Goal: Task Accomplishment & Management: Use online tool/utility

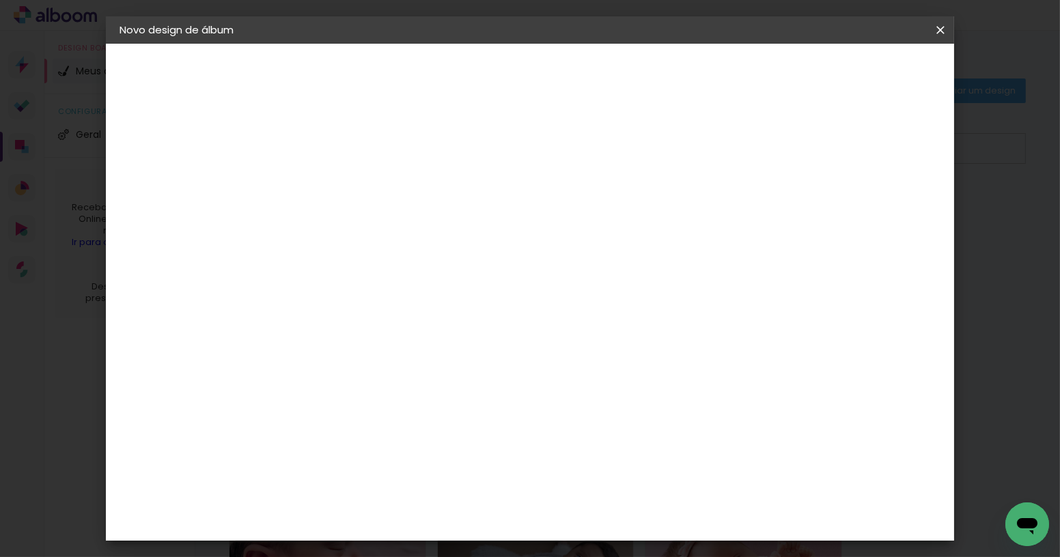
paste input "Andreia e Eli 28/06/2024"
type input "CASAMENTO - [PERSON_NAME] e [PERSON_NAME] [DATE]"
type paper-input "CASAMENTO - [PERSON_NAME] e [PERSON_NAME] [DATE]"
click at [0, 0] on slot "Avançar" at bounding box center [0, 0] width 0 height 0
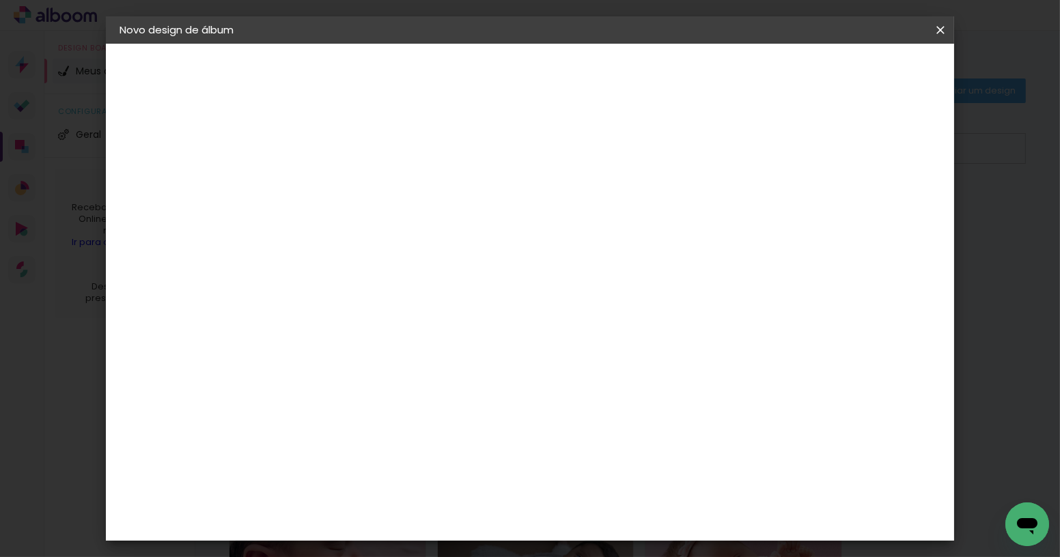
scroll to position [497, 0]
click at [366, 344] on div "Canaan Álbuns" at bounding box center [355, 355] width 42 height 22
click at [0, 0] on slot "Avançar" at bounding box center [0, 0] width 0 height 0
click at [435, 432] on span "20 × 20" at bounding box center [404, 446] width 64 height 28
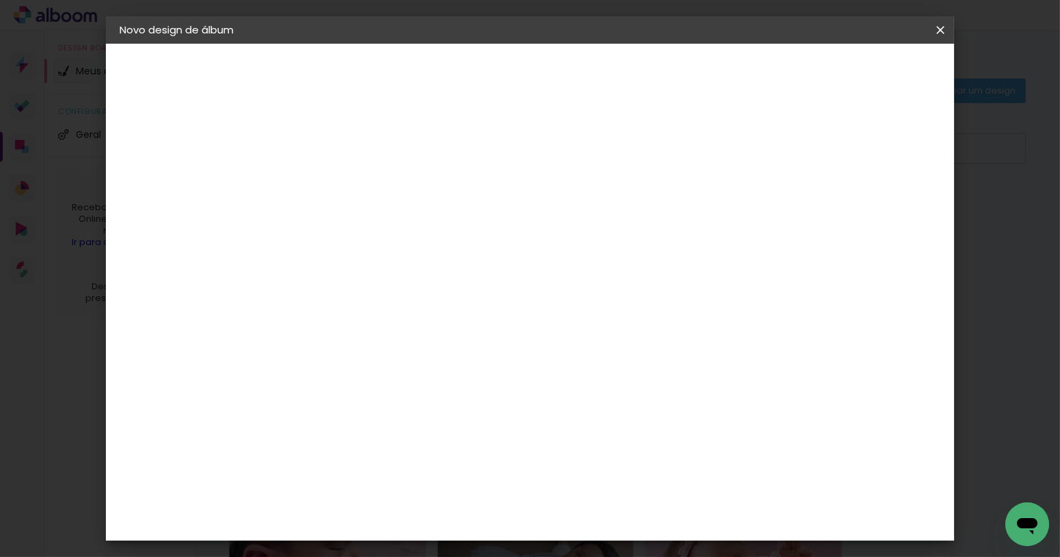
click at [566, 64] on paper-button "Avançar" at bounding box center [532, 72] width 67 height 23
click at [854, 76] on span "Iniciar design" at bounding box center [823, 73] width 62 height 10
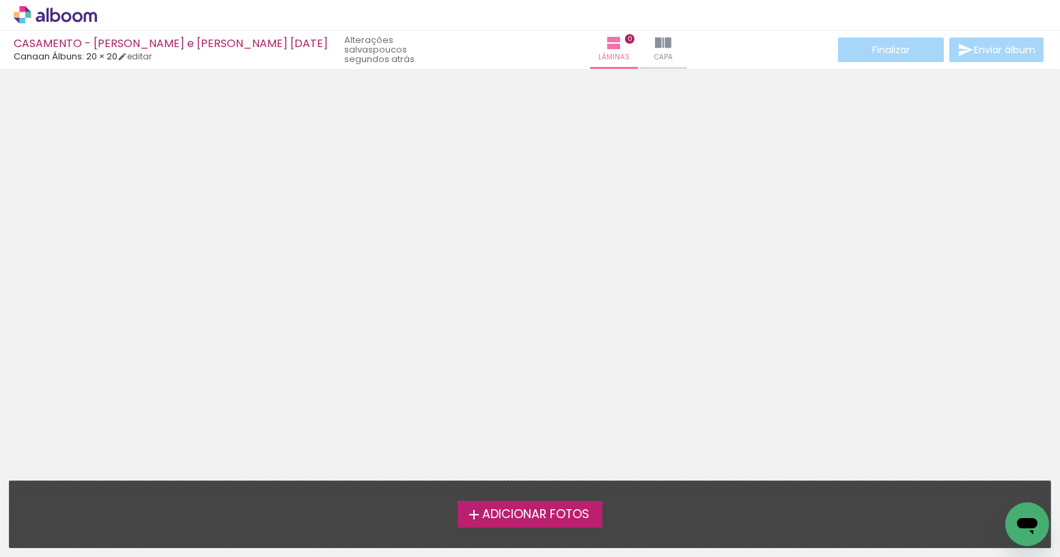
click at [557, 512] on span "Adicionar Fotos" at bounding box center [535, 515] width 107 height 12
click at [0, 0] on input "file" at bounding box center [0, 0] width 0 height 0
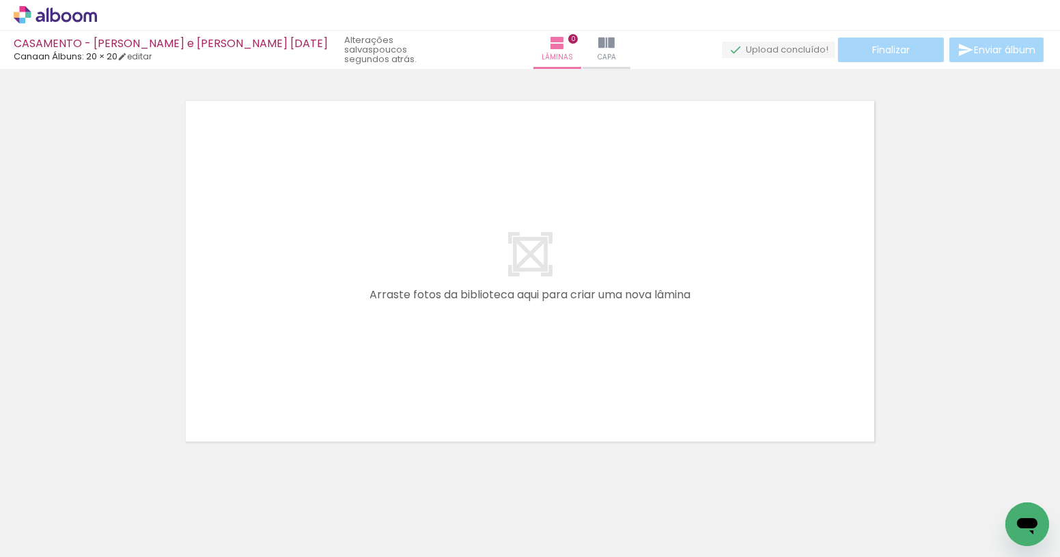
scroll to position [0, 1488]
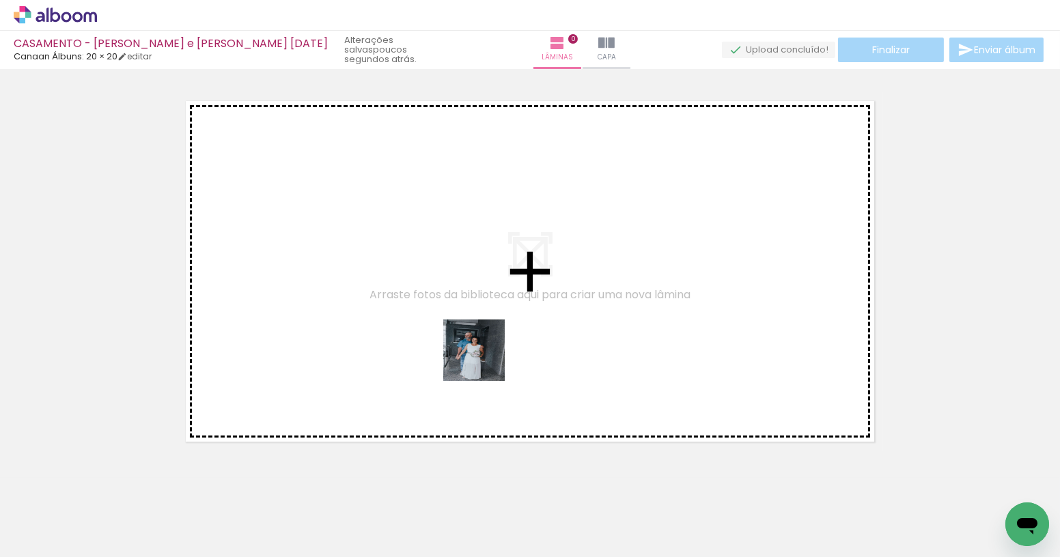
drag, startPoint x: 568, startPoint y: 515, endPoint x: 481, endPoint y: 361, distance: 176.5
click at [481, 357] on quentale-workspace at bounding box center [530, 278] width 1060 height 557
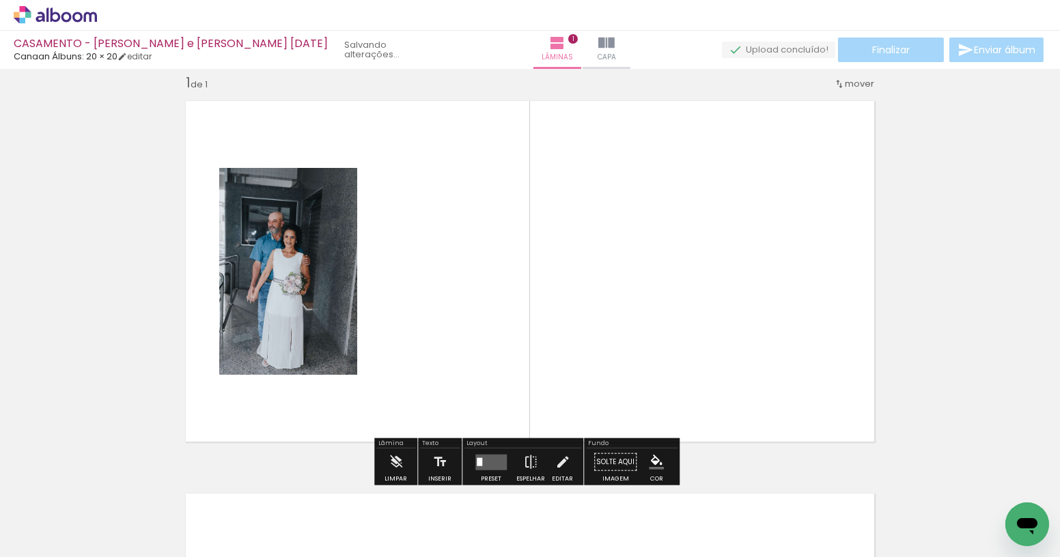
scroll to position [16, 0]
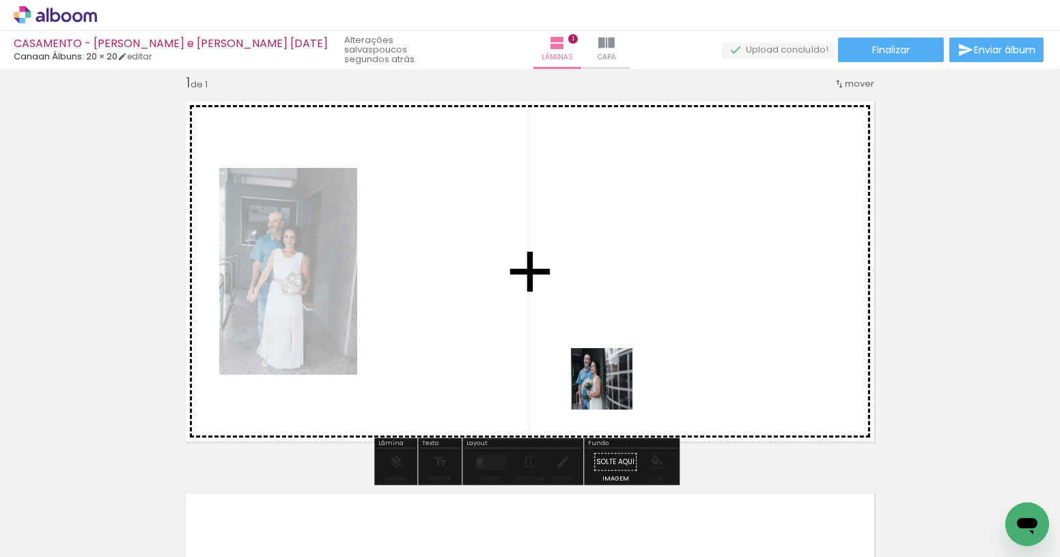
drag, startPoint x: 636, startPoint y: 507, endPoint x: 610, endPoint y: 385, distance: 125.0
click at [610, 385] on quentale-workspace at bounding box center [530, 278] width 1060 height 557
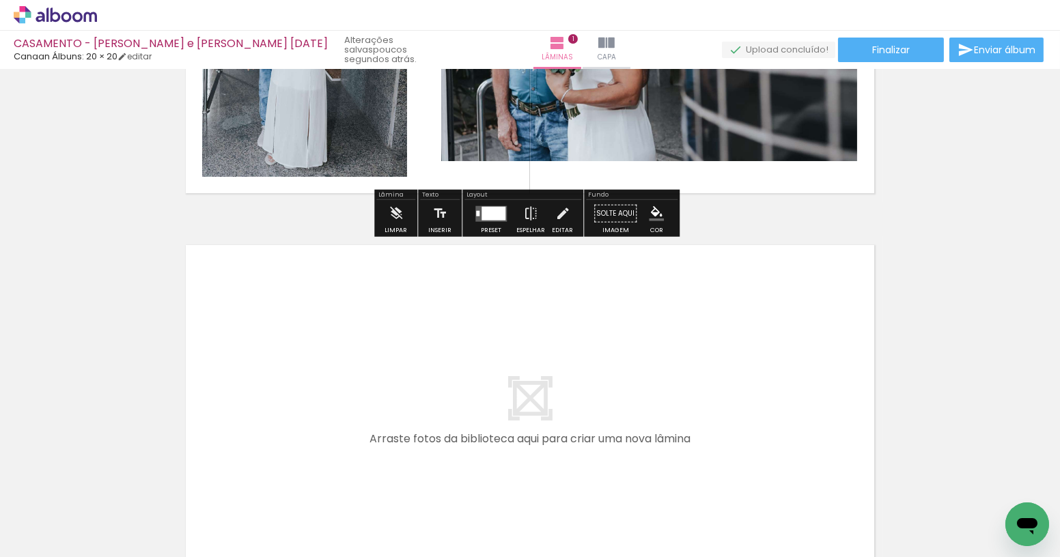
scroll to position [435, 0]
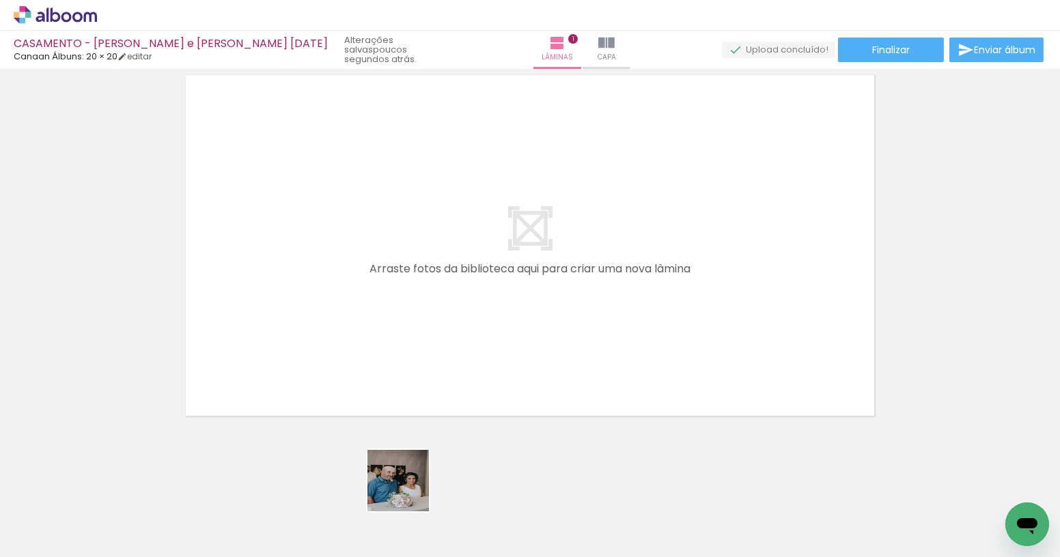
drag, startPoint x: 413, startPoint y: 511, endPoint x: 374, endPoint y: 394, distance: 123.1
click at [376, 350] on quentale-workspace at bounding box center [530, 278] width 1060 height 557
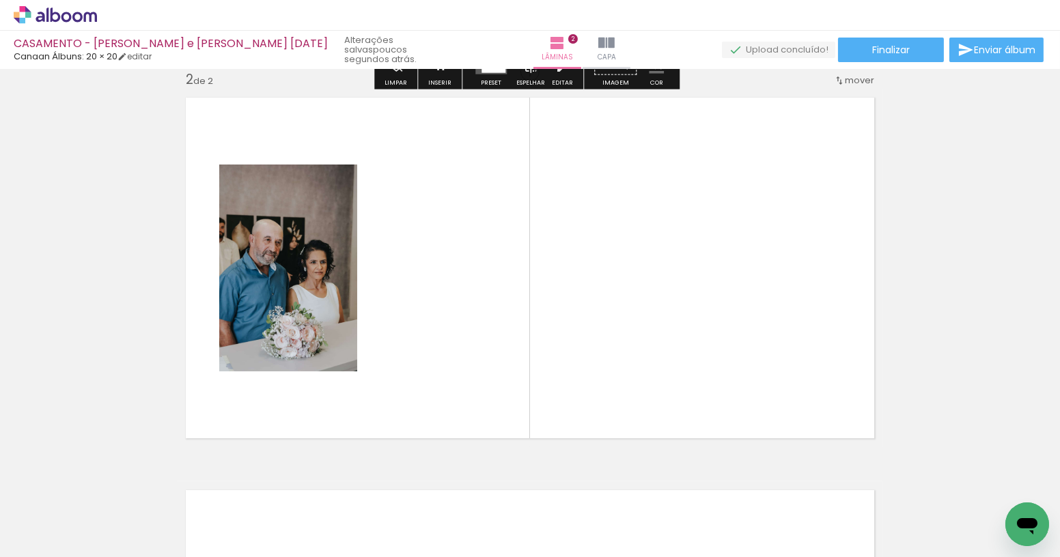
scroll to position [409, 0]
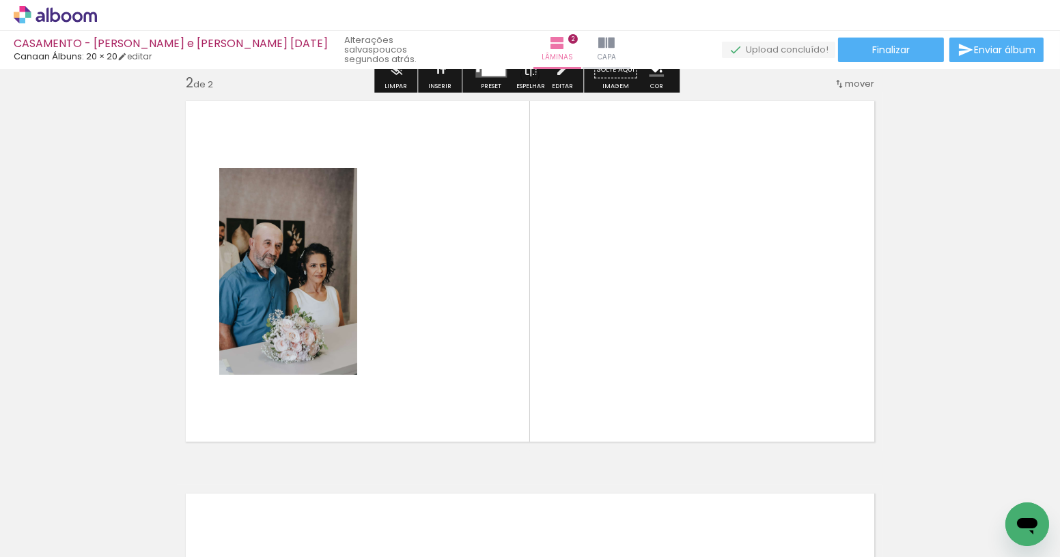
drag, startPoint x: 349, startPoint y: 501, endPoint x: 384, endPoint y: 432, distance: 77.9
click at [416, 371] on quentale-workspace at bounding box center [530, 278] width 1060 height 557
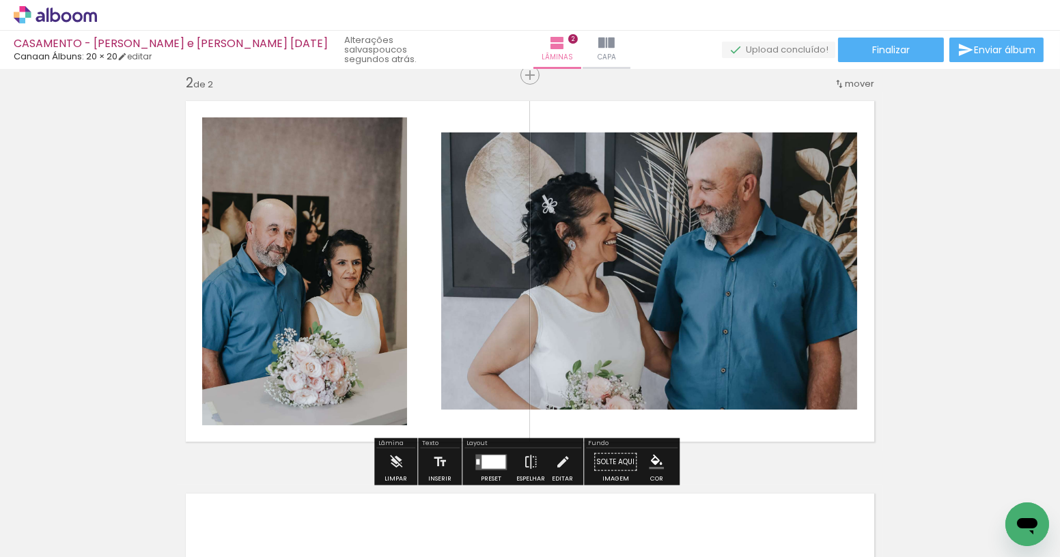
drag, startPoint x: 238, startPoint y: 519, endPoint x: 264, endPoint y: 454, distance: 70.5
click at [324, 391] on quentale-workspace at bounding box center [530, 278] width 1060 height 557
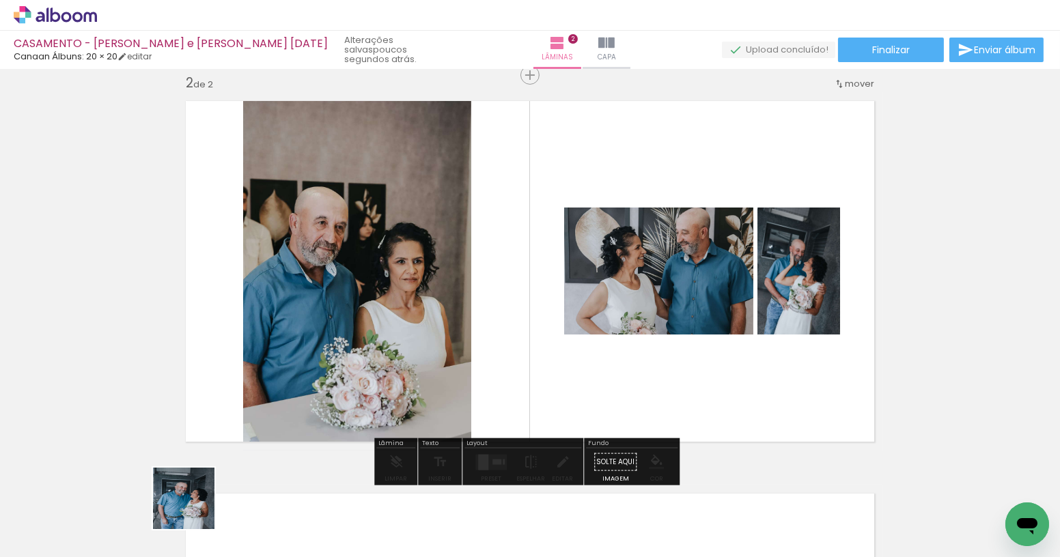
drag, startPoint x: 194, startPoint y: 509, endPoint x: 336, endPoint y: 345, distance: 216.9
click at [336, 345] on quentale-workspace at bounding box center [530, 278] width 1060 height 557
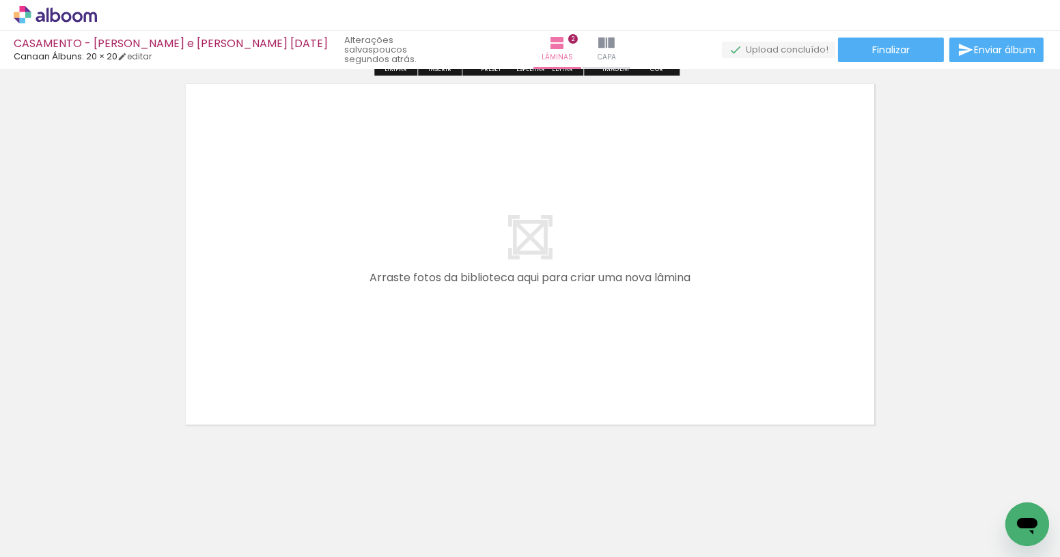
scroll to position [828, 0]
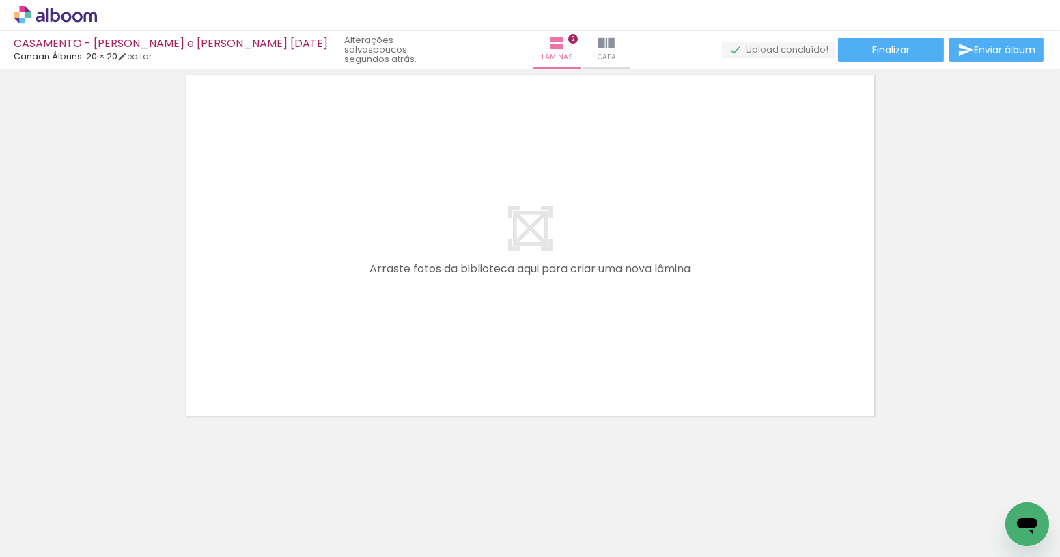
drag, startPoint x: 491, startPoint y: 509, endPoint x: 635, endPoint y: 436, distance: 161.3
click at [502, 317] on quentale-workspace at bounding box center [530, 278] width 1060 height 557
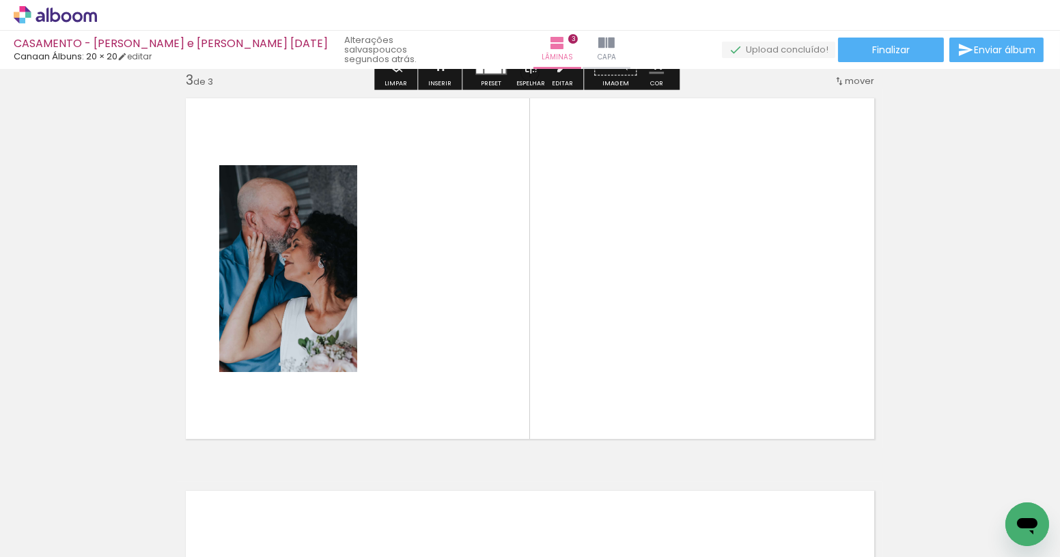
scroll to position [803, 0]
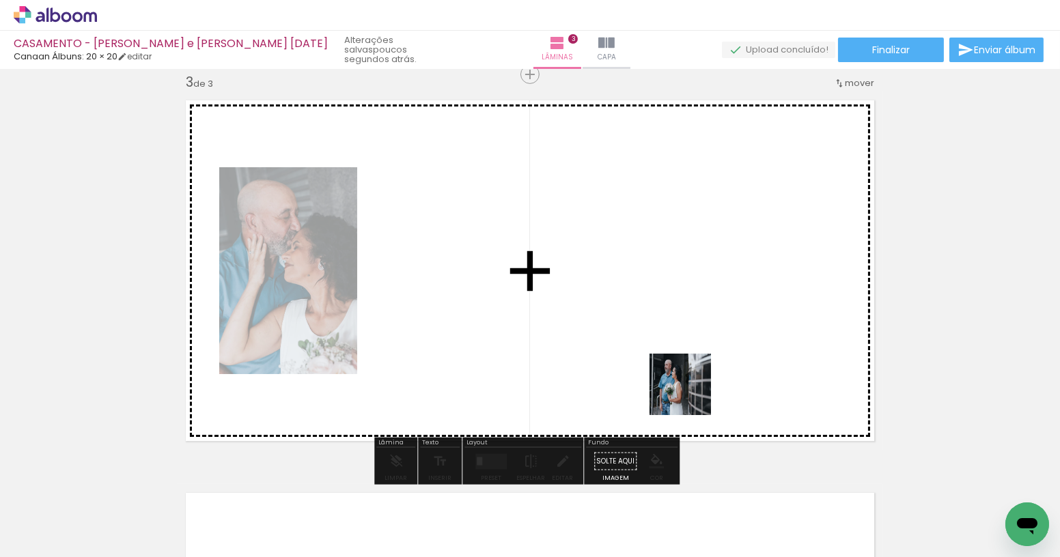
drag, startPoint x: 794, startPoint y: 522, endPoint x: 619, endPoint y: 314, distance: 271.4
click at [619, 314] on quentale-workspace at bounding box center [530, 278] width 1060 height 557
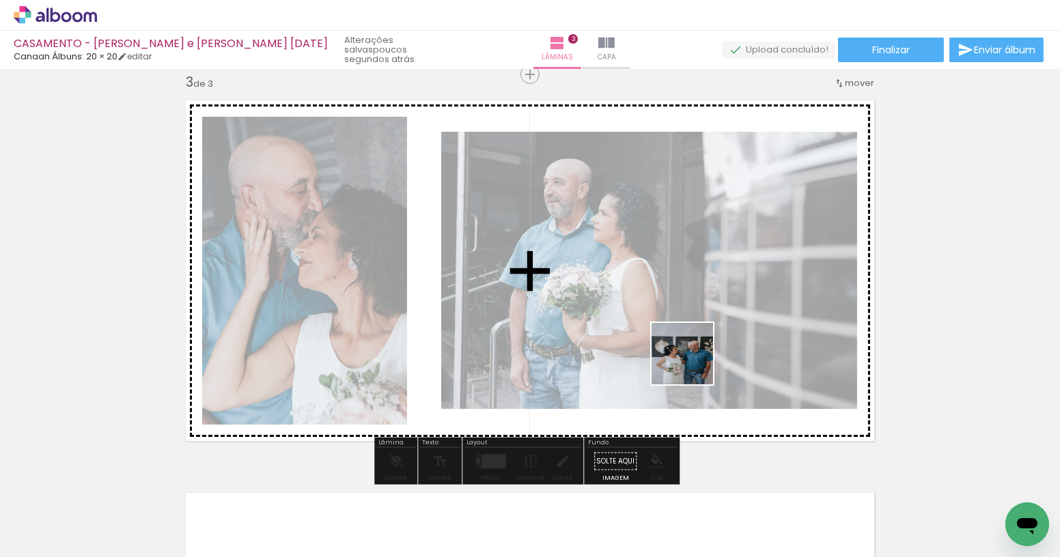
drag, startPoint x: 712, startPoint y: 388, endPoint x: 688, endPoint y: 365, distance: 33.8
click at [680, 354] on quentale-workspace at bounding box center [530, 278] width 1060 height 557
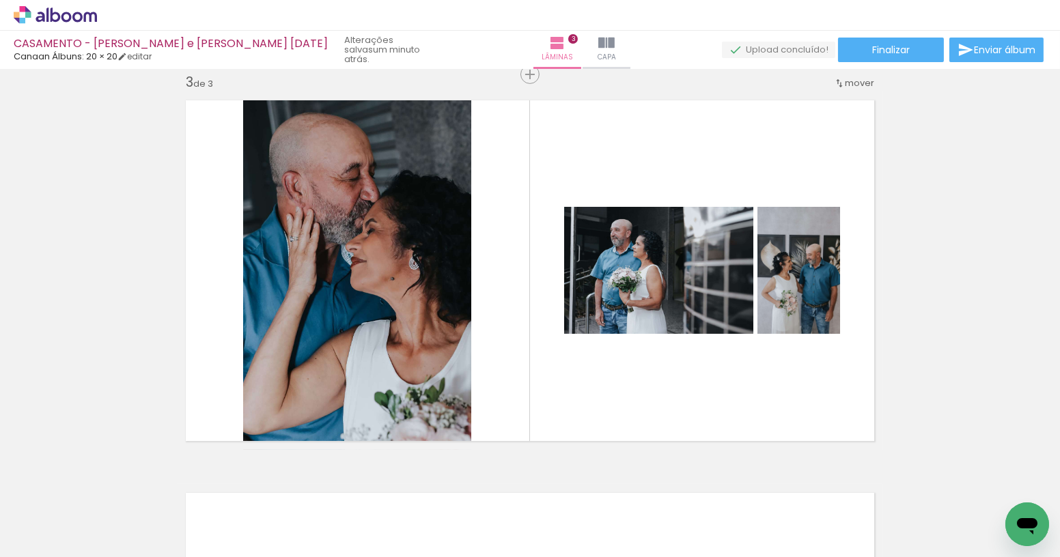
scroll to position [0, 1903]
drag, startPoint x: 617, startPoint y: 520, endPoint x: 666, endPoint y: 363, distance: 163.8
click at [666, 363] on quentale-workspace at bounding box center [530, 278] width 1060 height 557
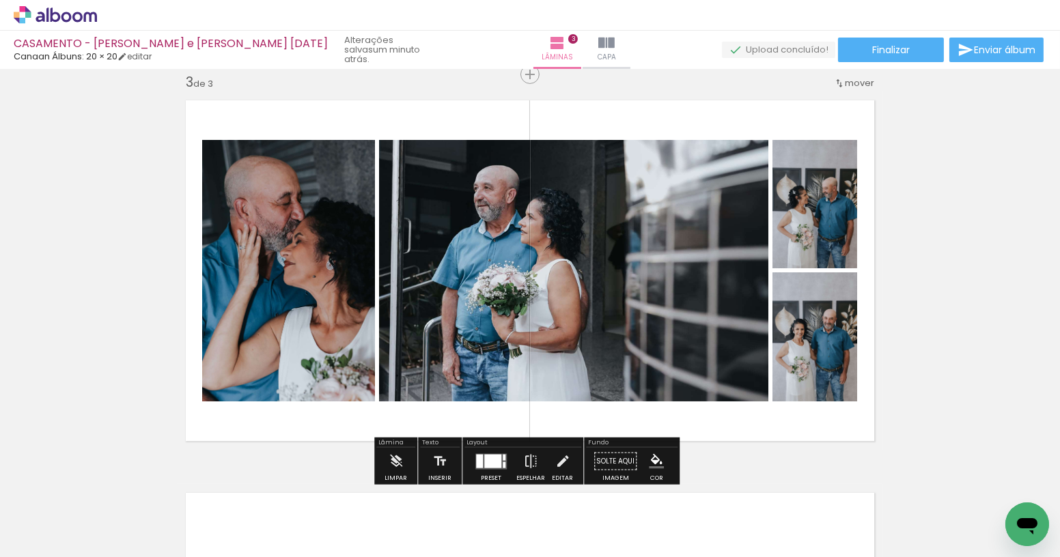
click at [484, 456] on div at bounding box center [492, 461] width 17 height 14
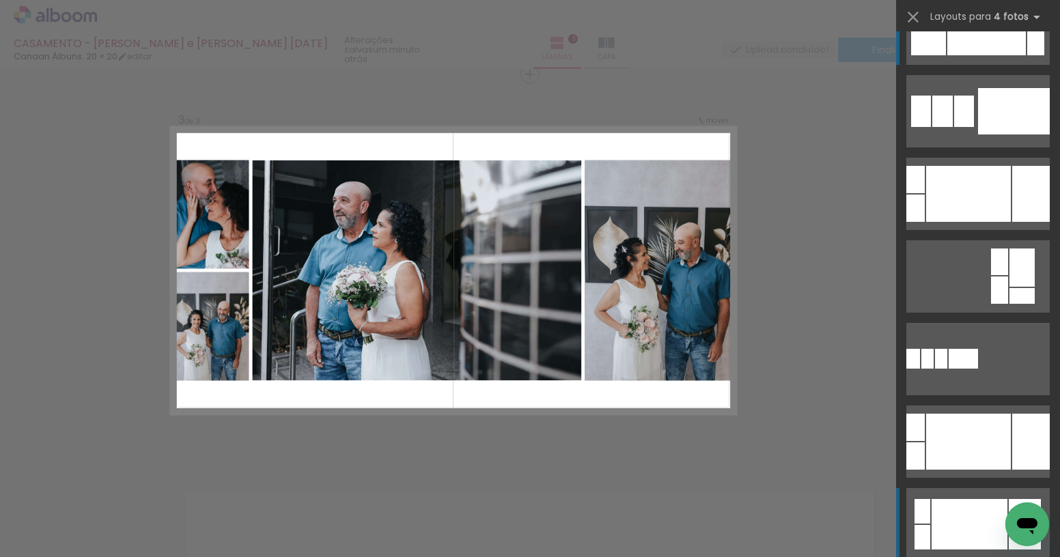
scroll to position [248, 0]
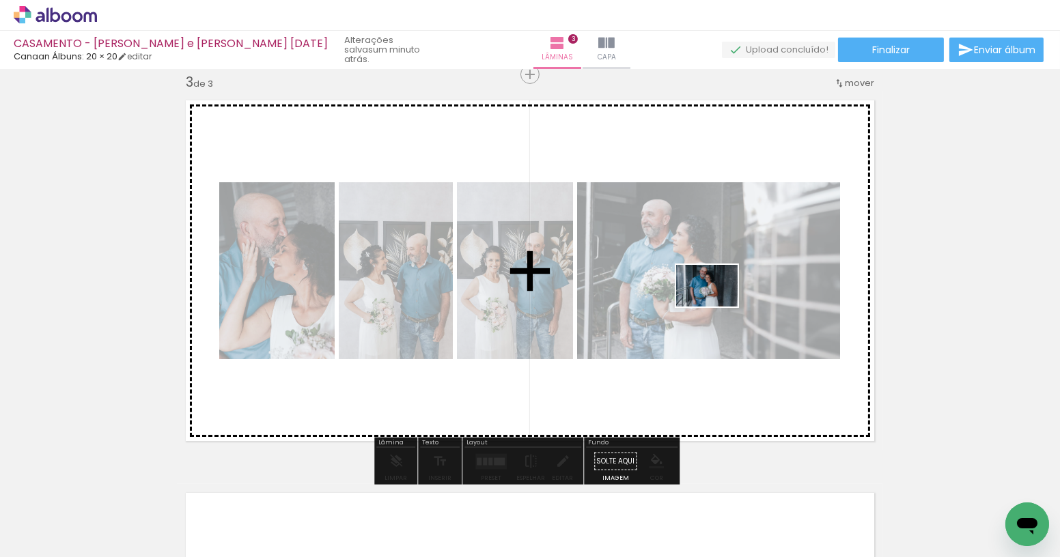
drag, startPoint x: 698, startPoint y: 489, endPoint x: 717, endPoint y: 306, distance: 184.0
click at [717, 306] on quentale-workspace at bounding box center [530, 278] width 1060 height 557
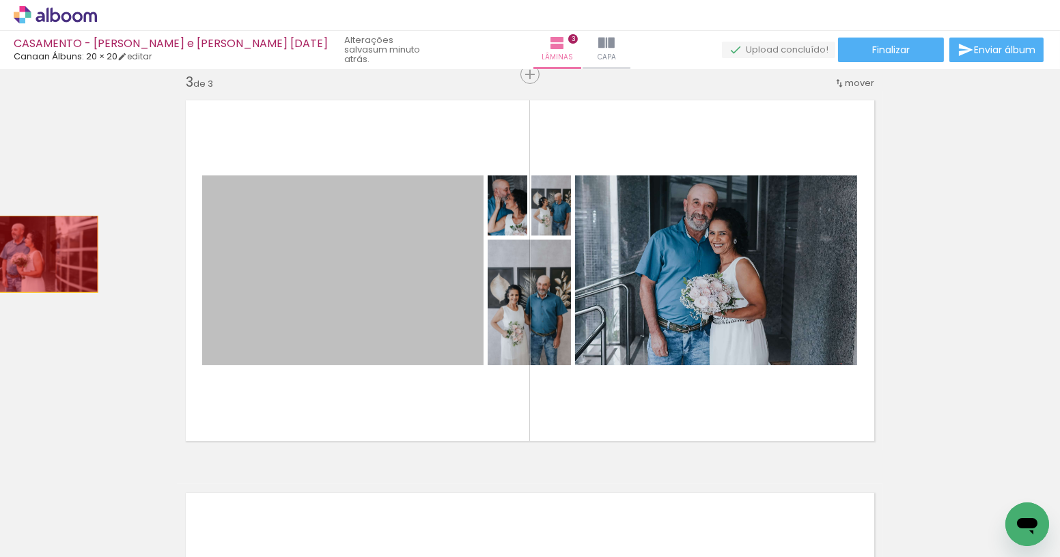
drag, startPoint x: 288, startPoint y: 305, endPoint x: 15, endPoint y: 250, distance: 278.6
click at [11, 247] on div "Inserir lâmina 1 de 3 Inserir lâmina 2 de 3 Inserir lâmina 3 de 3" at bounding box center [530, 57] width 1060 height 1572
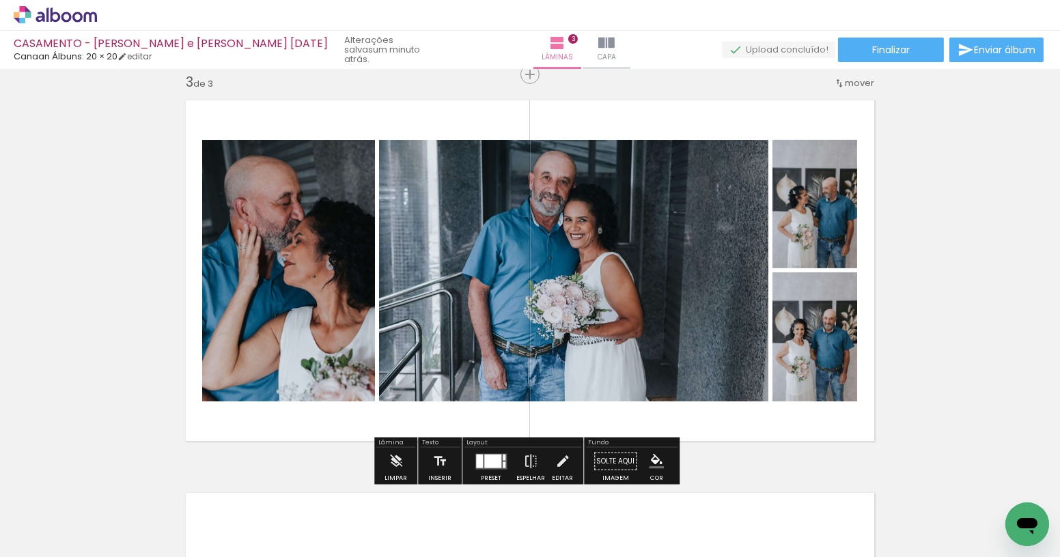
drag, startPoint x: 481, startPoint y: 464, endPoint x: 576, endPoint y: 460, distance: 95.7
click at [484, 464] on div at bounding box center [492, 461] width 17 height 14
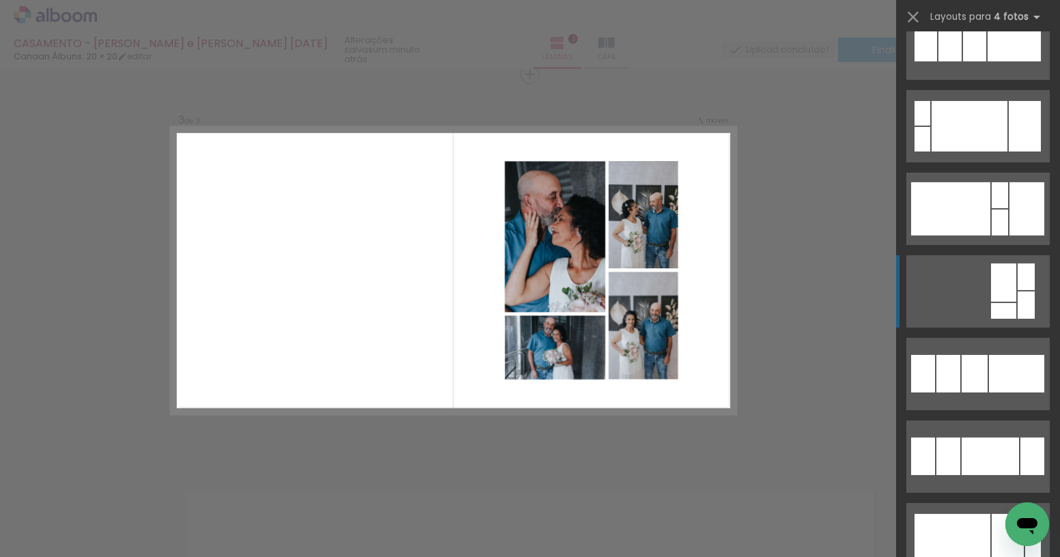
scroll to position [621, 0]
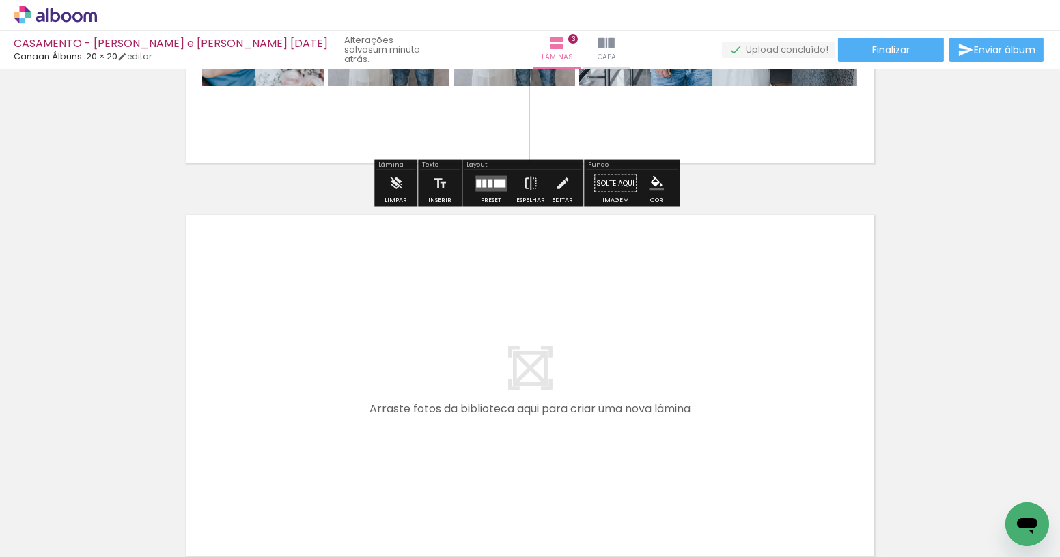
scroll to position [1175, 0]
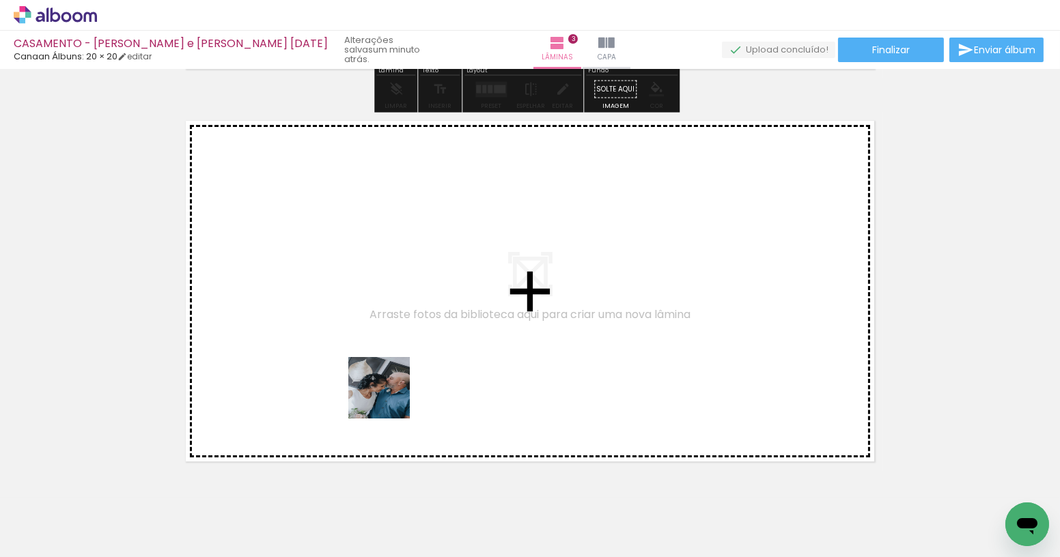
drag, startPoint x: 309, startPoint y: 516, endPoint x: 458, endPoint y: 470, distance: 156.4
click at [391, 398] on quentale-workspace at bounding box center [530, 278] width 1060 height 557
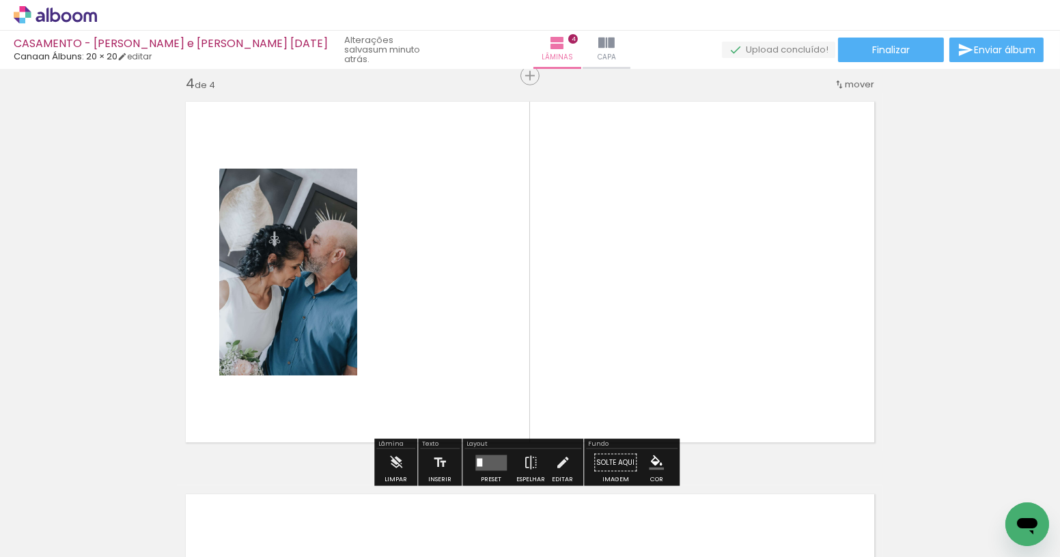
scroll to position [1195, 0]
drag, startPoint x: 539, startPoint y: 462, endPoint x: 605, endPoint y: 319, distance: 158.0
click at [579, 288] on quentale-workspace at bounding box center [530, 278] width 1060 height 557
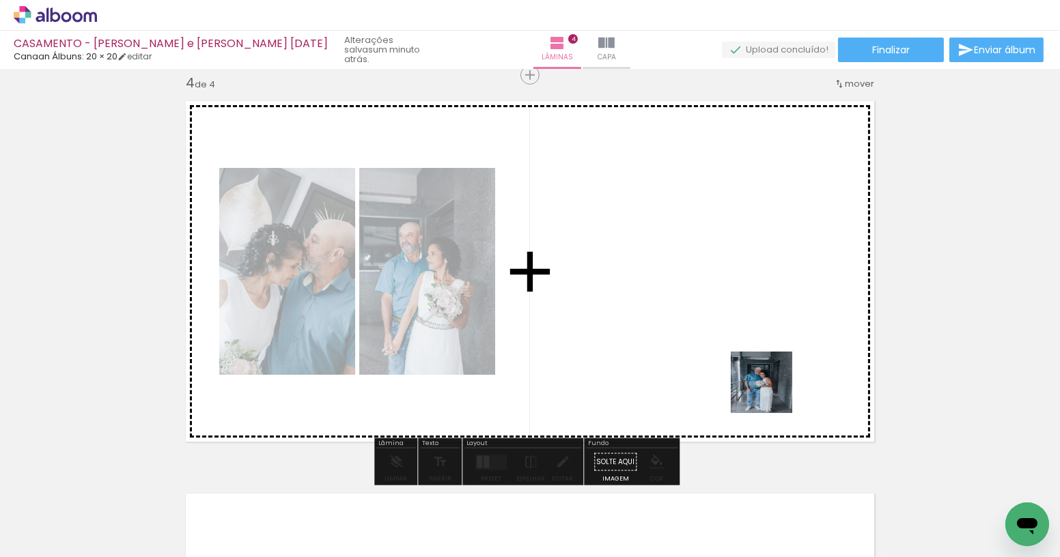
drag, startPoint x: 831, startPoint y: 511, endPoint x: 807, endPoint y: 413, distance: 100.7
click at [758, 372] on quentale-workspace at bounding box center [530, 278] width 1060 height 557
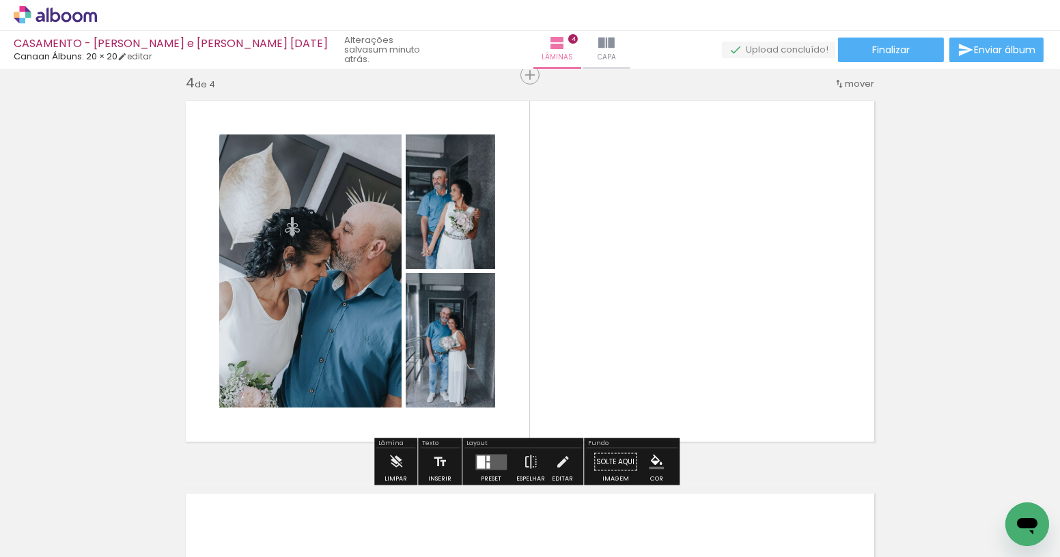
drag, startPoint x: 908, startPoint y: 499, endPoint x: 828, endPoint y: 423, distance: 111.1
click at [813, 407] on quentale-workspace at bounding box center [530, 278] width 1060 height 557
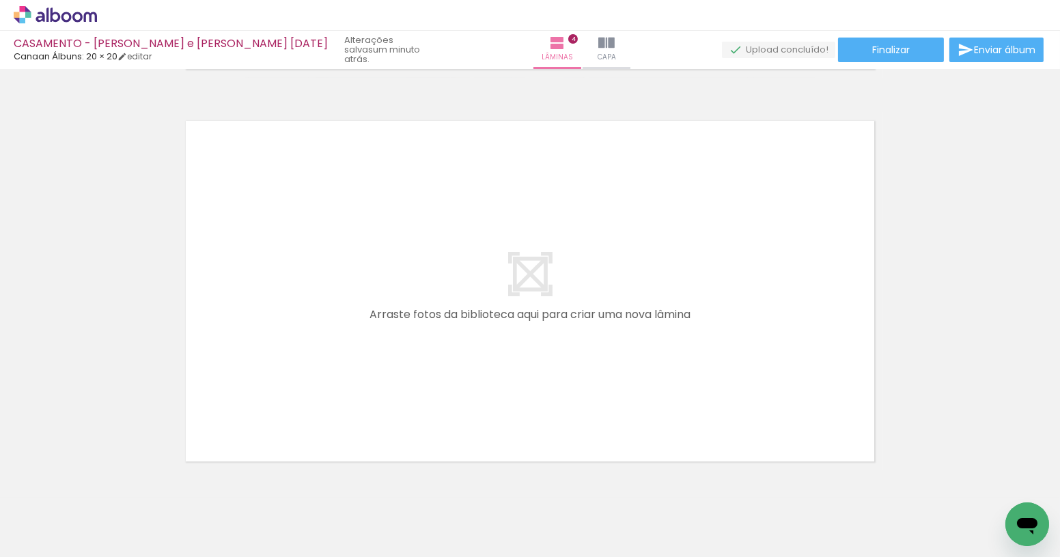
scroll to position [0, 0]
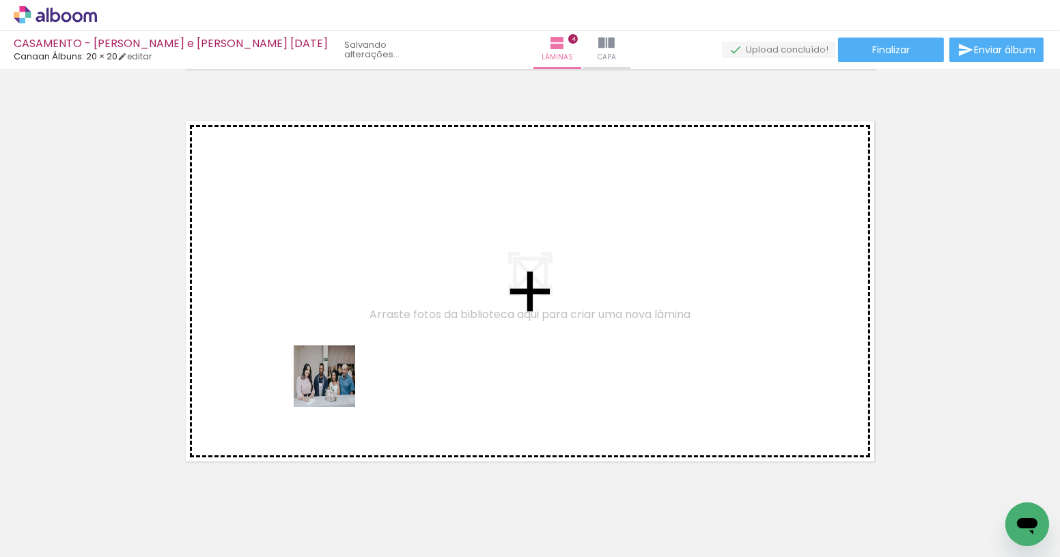
drag, startPoint x: 232, startPoint y: 516, endPoint x: 336, endPoint y: 386, distance: 167.1
click at [336, 386] on quentale-workspace at bounding box center [530, 278] width 1060 height 557
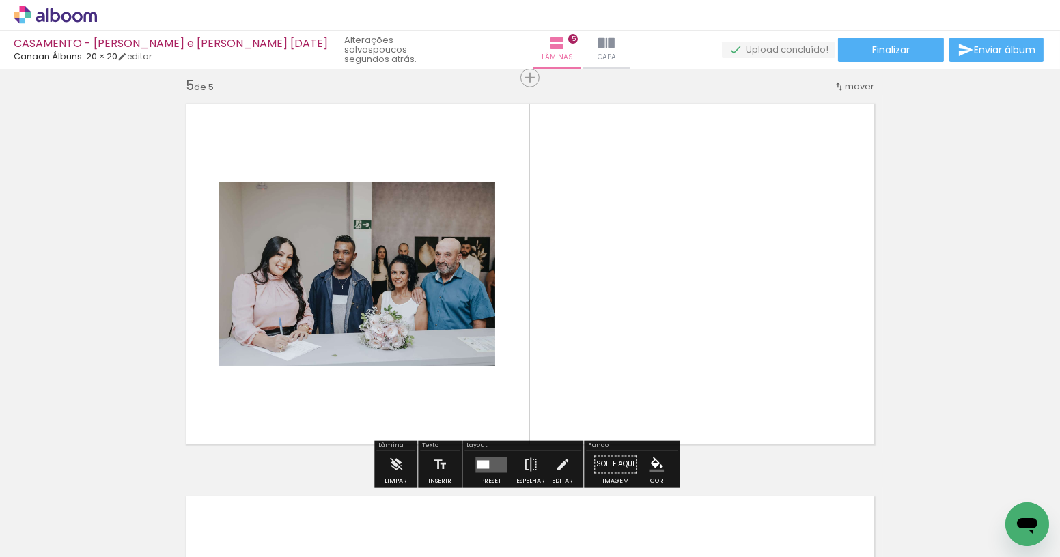
scroll to position [1587, 0]
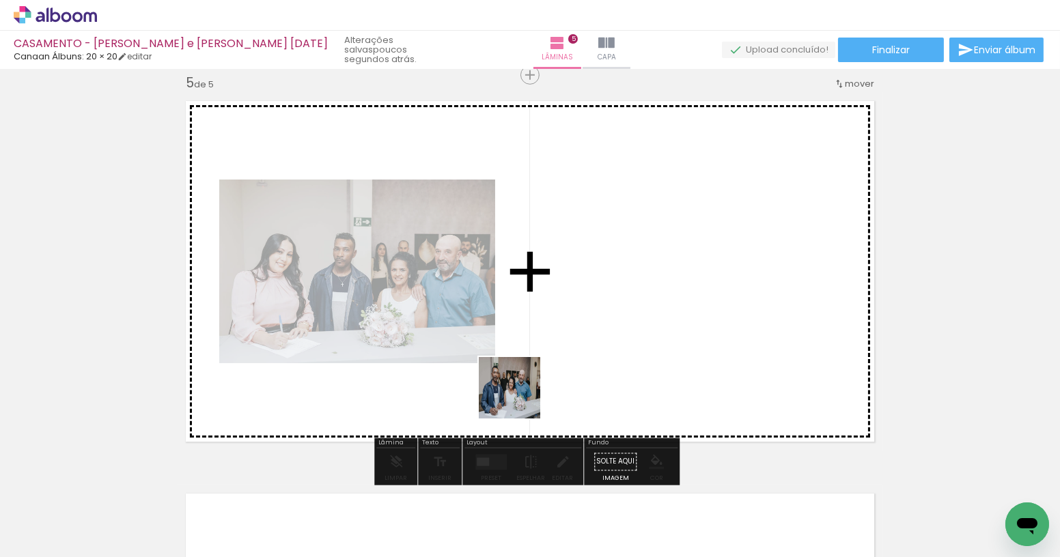
drag, startPoint x: 496, startPoint y: 435, endPoint x: 520, endPoint y: 398, distance: 44.0
click at [520, 398] on quentale-workspace at bounding box center [530, 278] width 1060 height 557
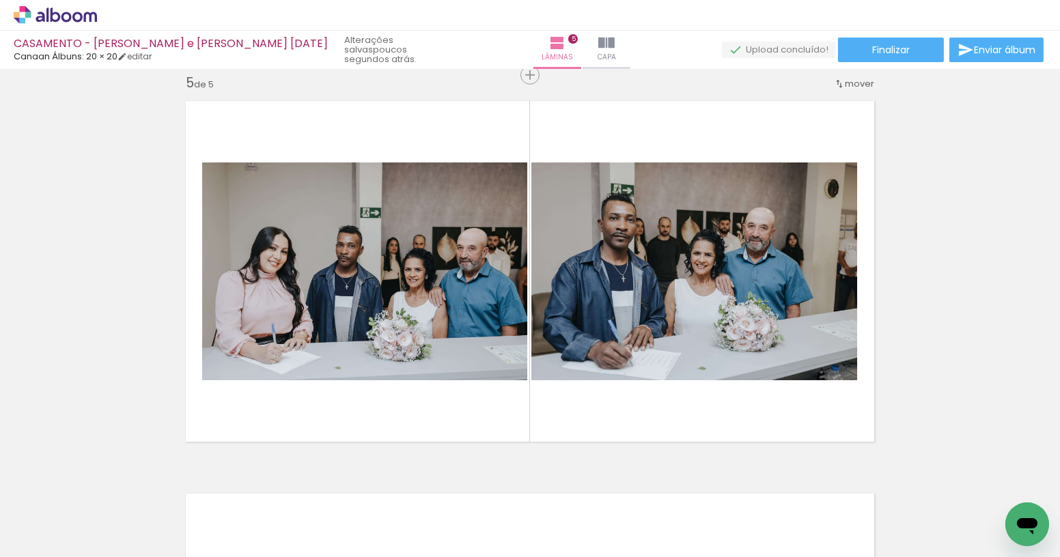
scroll to position [0, 691]
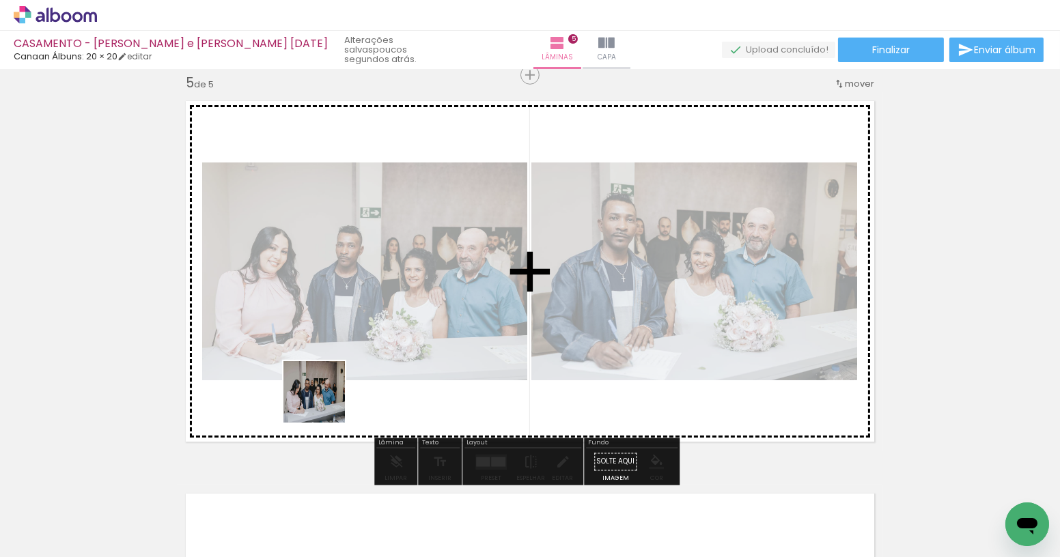
drag, startPoint x: 219, startPoint y: 507, endPoint x: 341, endPoint y: 378, distance: 177.3
click at [341, 376] on quentale-workspace at bounding box center [530, 278] width 1060 height 557
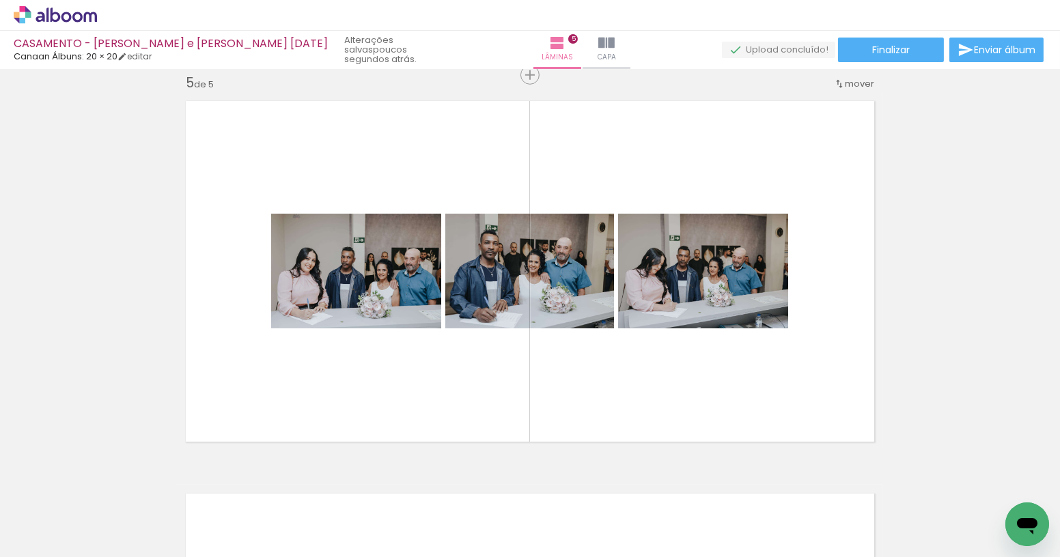
scroll to position [0, 2444]
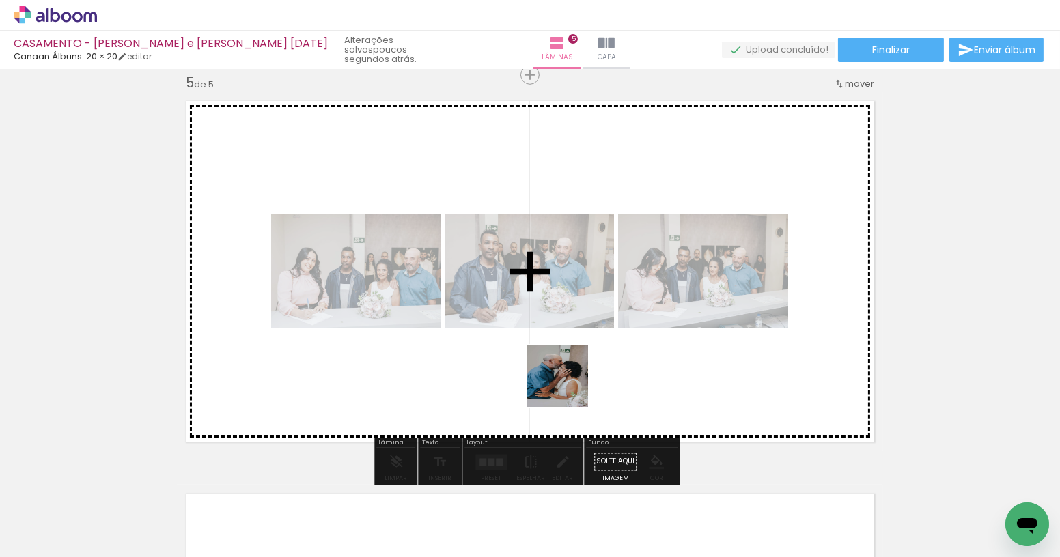
drag, startPoint x: 539, startPoint y: 421, endPoint x: 593, endPoint y: 356, distance: 84.4
click at [592, 357] on quentale-workspace at bounding box center [530, 278] width 1060 height 557
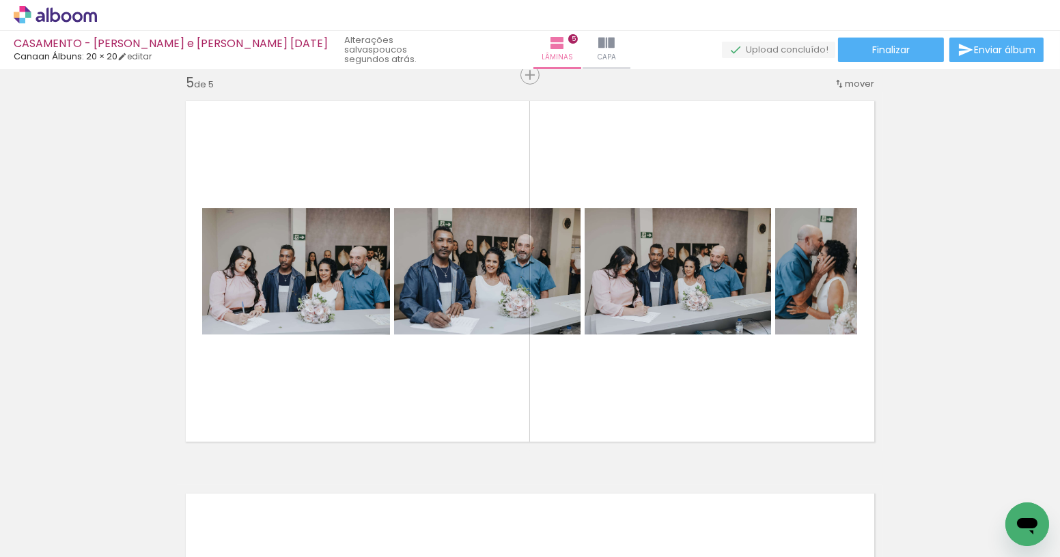
scroll to position [0, 3541]
drag, startPoint x: 794, startPoint y: 519, endPoint x: 663, endPoint y: 399, distance: 178.4
click at [663, 399] on quentale-workspace at bounding box center [530, 278] width 1060 height 557
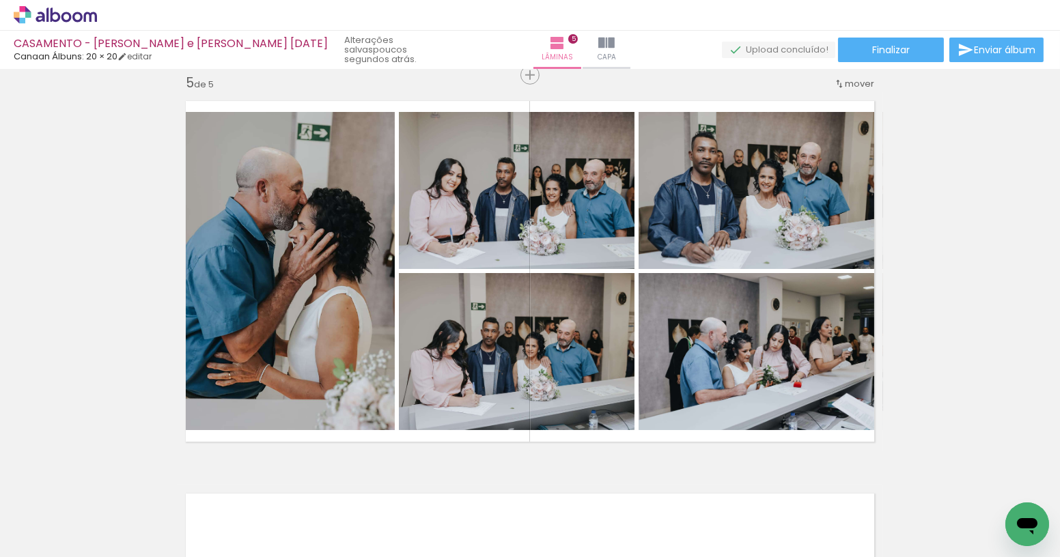
scroll to position [0, 4104]
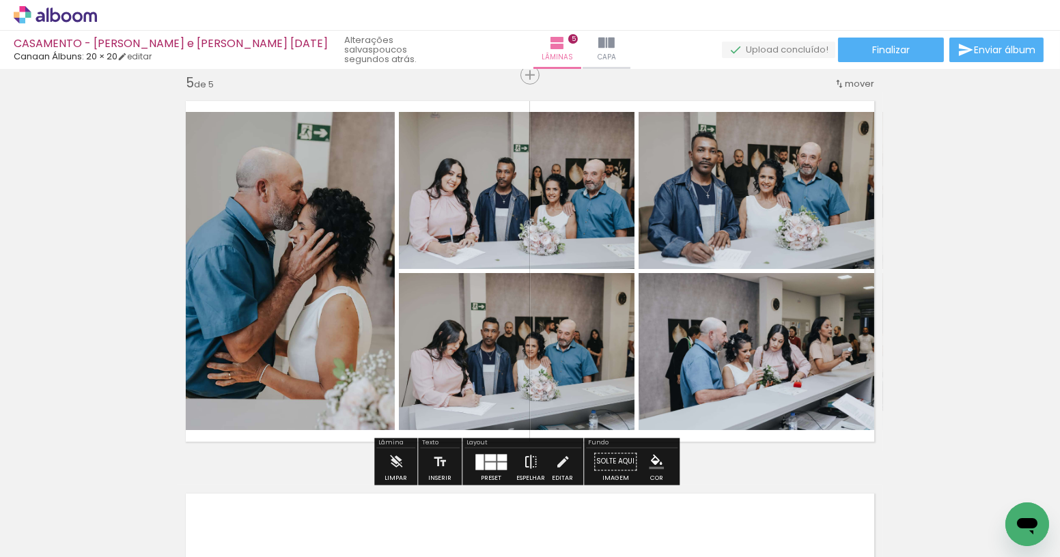
click at [529, 459] on iron-icon at bounding box center [530, 462] width 15 height 27
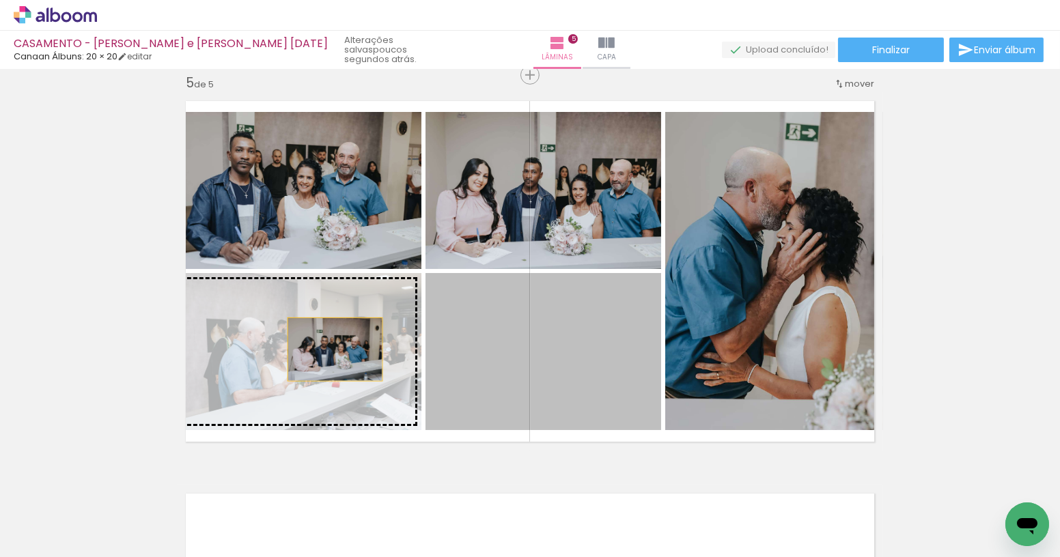
drag, startPoint x: 496, startPoint y: 365, endPoint x: 329, endPoint y: 353, distance: 167.7
click at [0, 0] on slot at bounding box center [0, 0] width 0 height 0
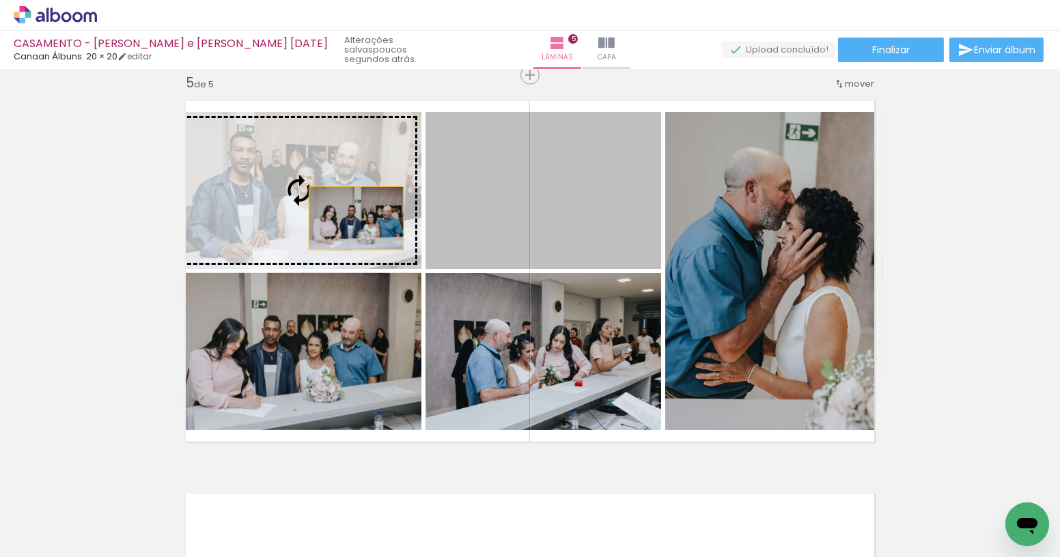
drag, startPoint x: 492, startPoint y: 225, endPoint x: 326, endPoint y: 227, distance: 166.0
click at [0, 0] on slot at bounding box center [0, 0] width 0 height 0
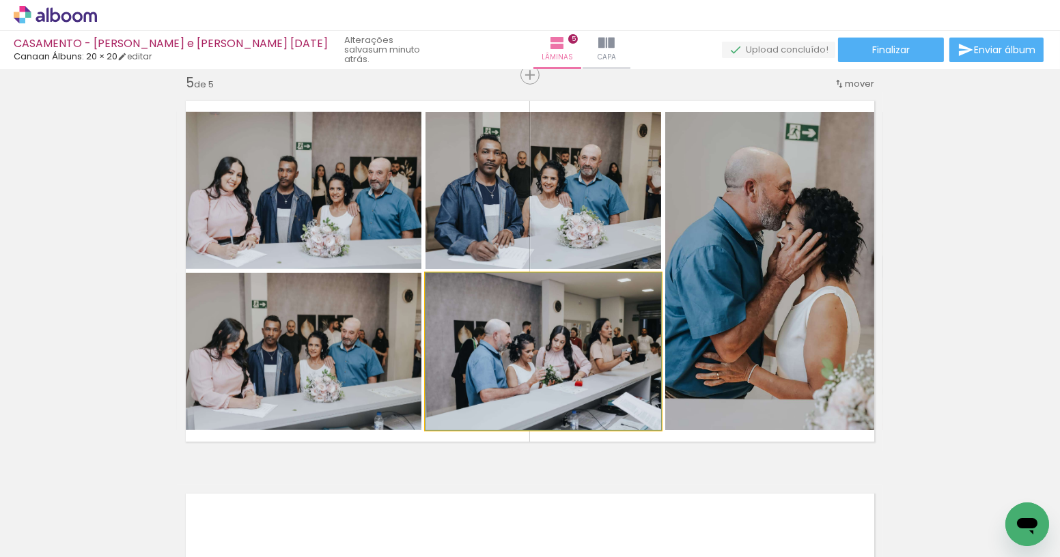
drag, startPoint x: 479, startPoint y: 367, endPoint x: 494, endPoint y: 224, distance: 143.6
click at [0, 0] on slot at bounding box center [0, 0] width 0 height 0
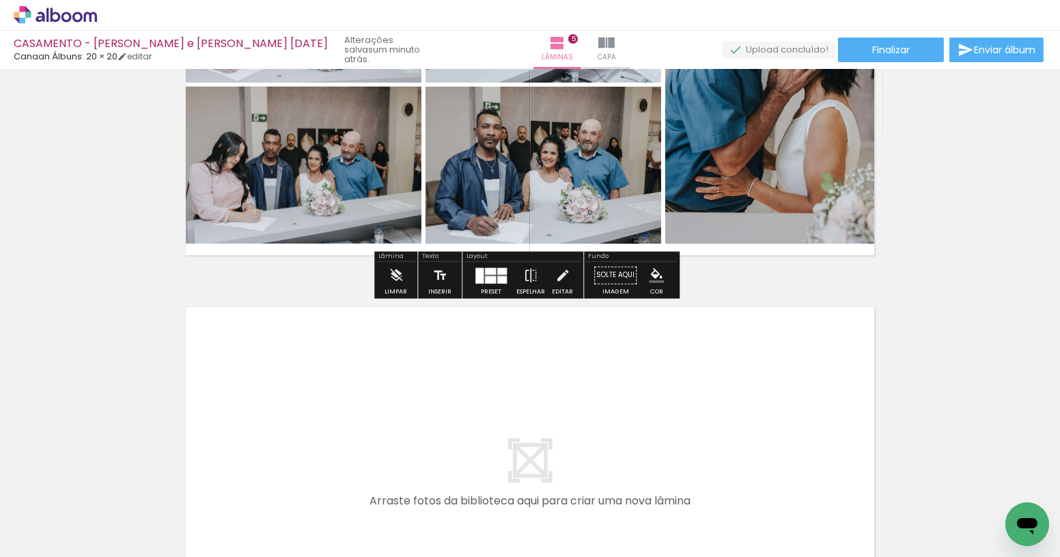
scroll to position [2006, 0]
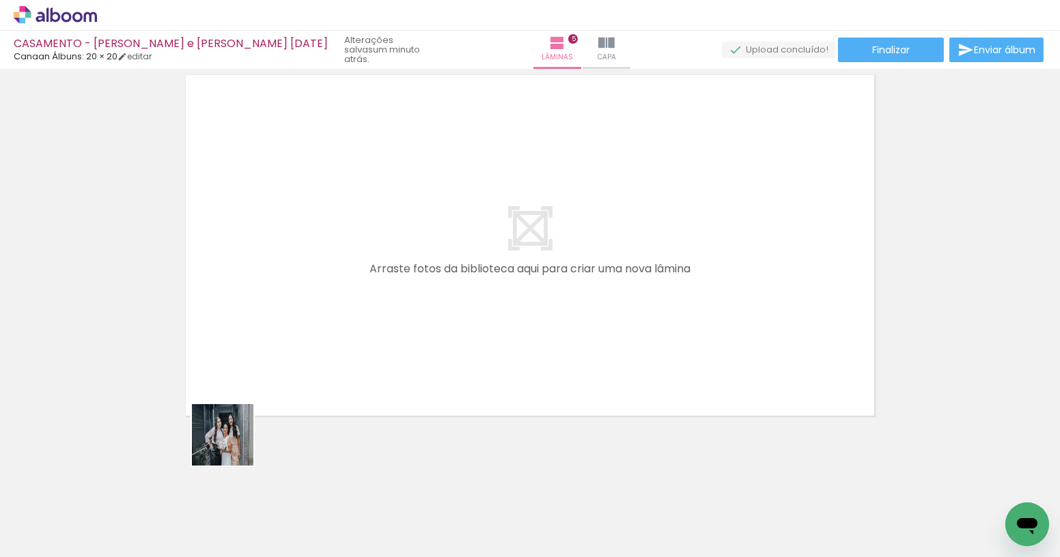
drag, startPoint x: 233, startPoint y: 445, endPoint x: 312, endPoint y: 361, distance: 115.5
click at [313, 346] on quentale-workspace at bounding box center [530, 278] width 1060 height 557
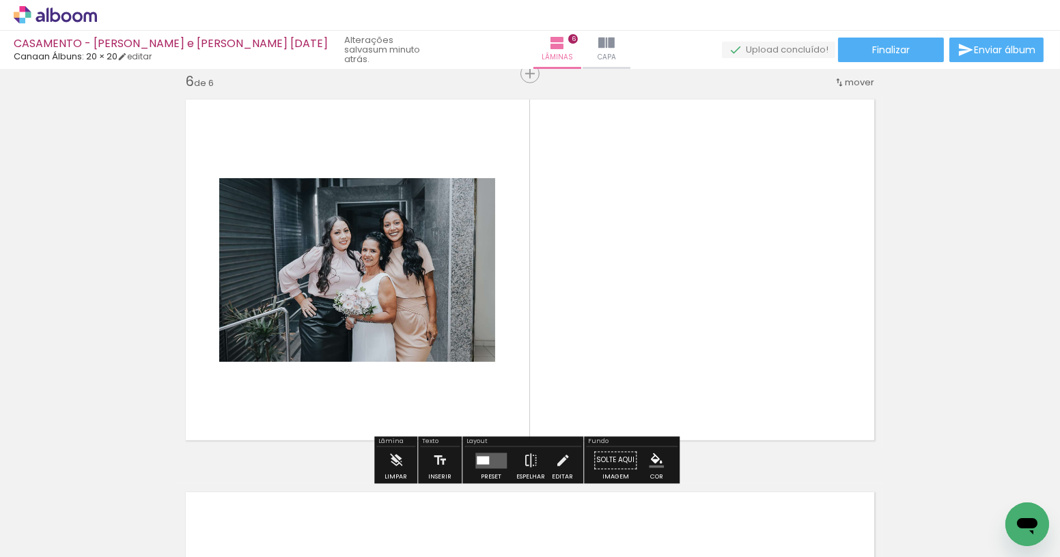
scroll to position [1980, 0]
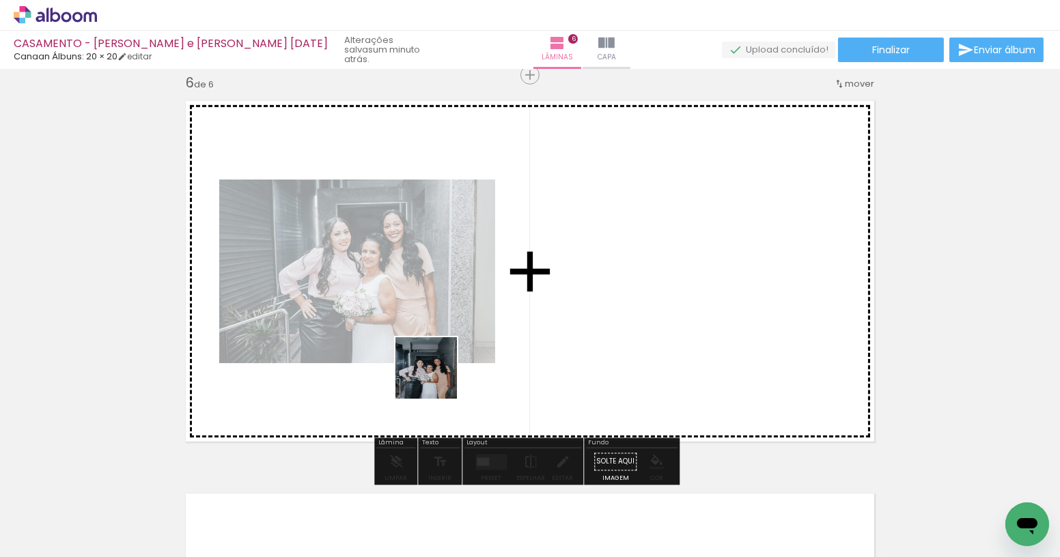
drag, startPoint x: 417, startPoint y: 432, endPoint x: 436, endPoint y: 378, distance: 57.5
click at [436, 378] on quentale-workspace at bounding box center [530, 278] width 1060 height 557
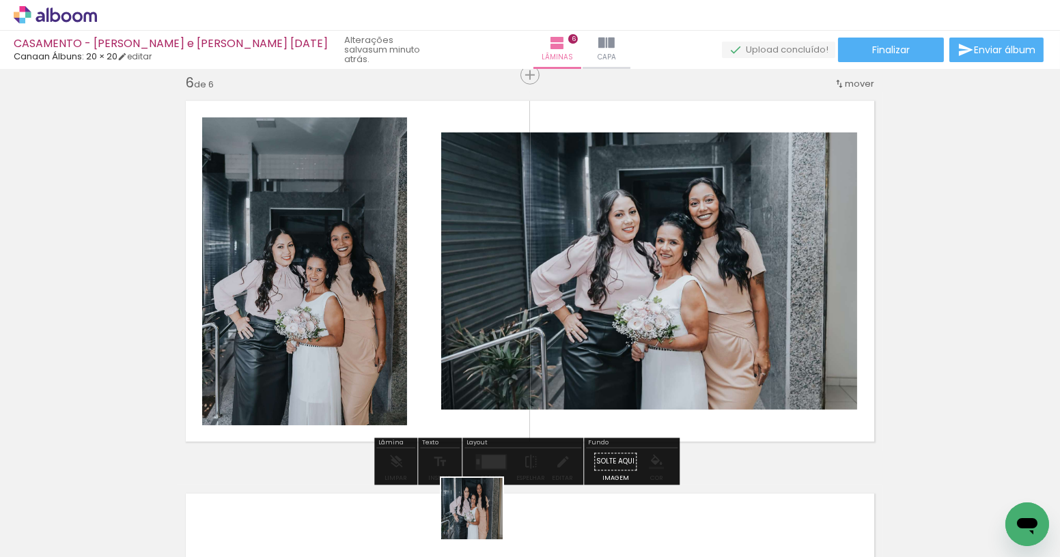
drag, startPoint x: 482, startPoint y: 519, endPoint x: 505, endPoint y: 395, distance: 125.7
click at [505, 395] on quentale-workspace at bounding box center [530, 278] width 1060 height 557
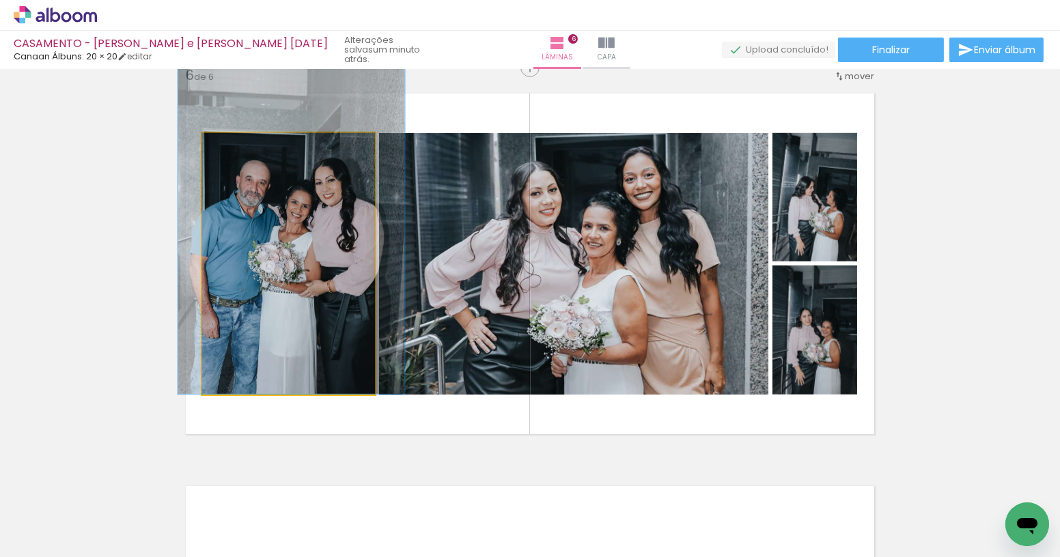
drag, startPoint x: 263, startPoint y: 230, endPoint x: 139, endPoint y: 207, distance: 126.5
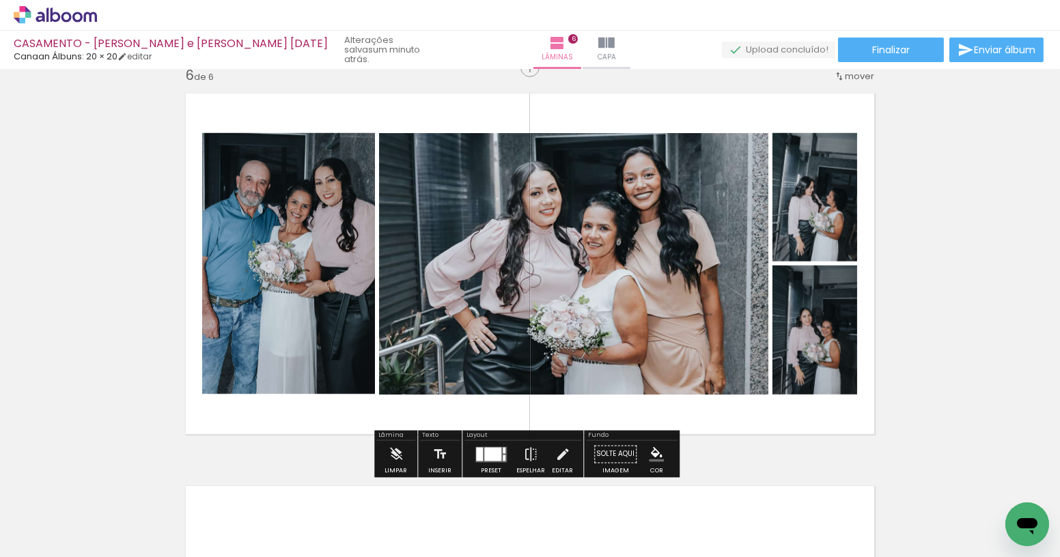
click at [816, 359] on quentale-photo at bounding box center [814, 330] width 85 height 129
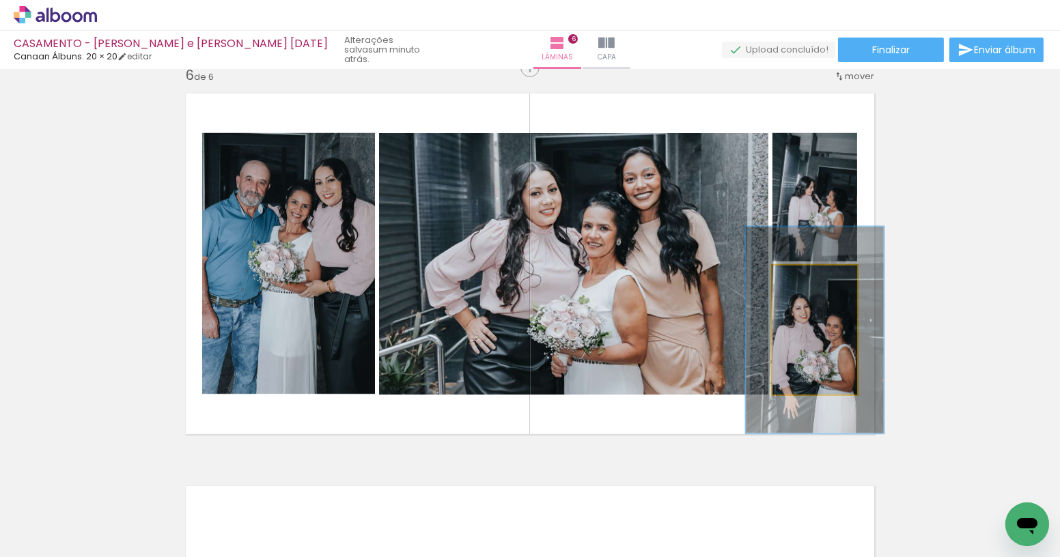
drag, startPoint x: 801, startPoint y: 277, endPoint x: 822, endPoint y: 277, distance: 20.5
type paper-slider "165"
click at [822, 277] on div at bounding box center [822, 280] width 22 height 22
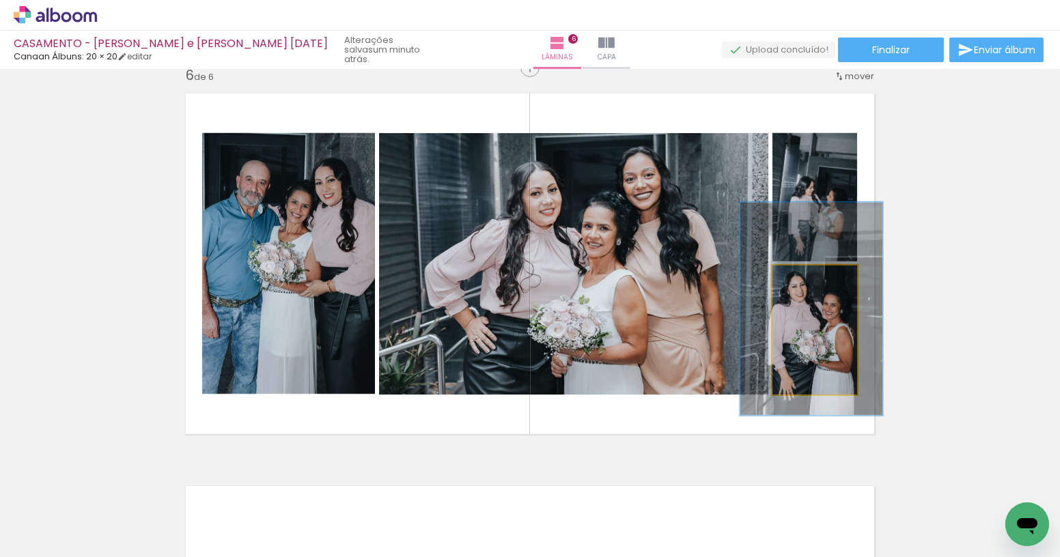
drag, startPoint x: 839, startPoint y: 355, endPoint x: 933, endPoint y: 314, distance: 102.4
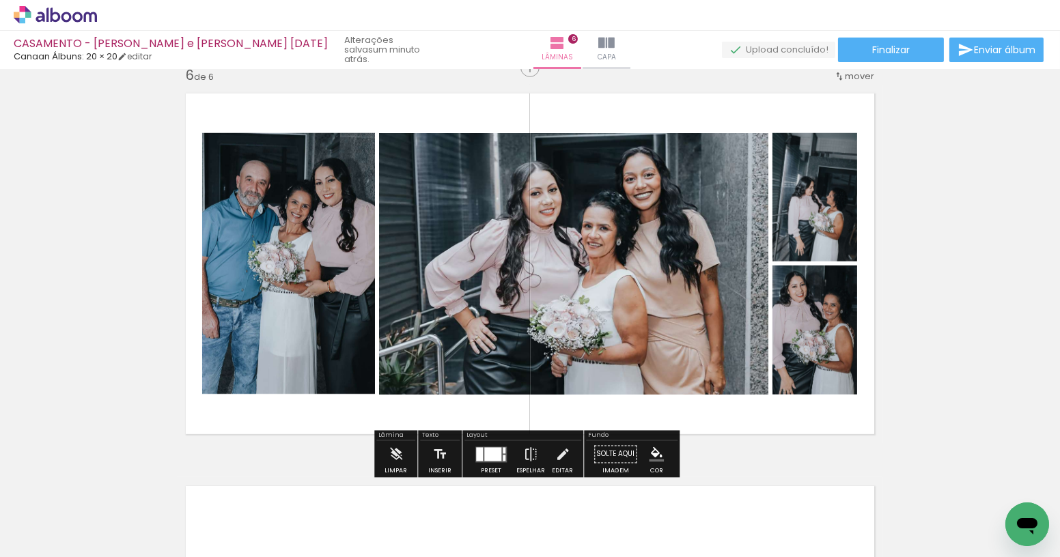
click at [833, 226] on quentale-photo at bounding box center [814, 197] width 85 height 128
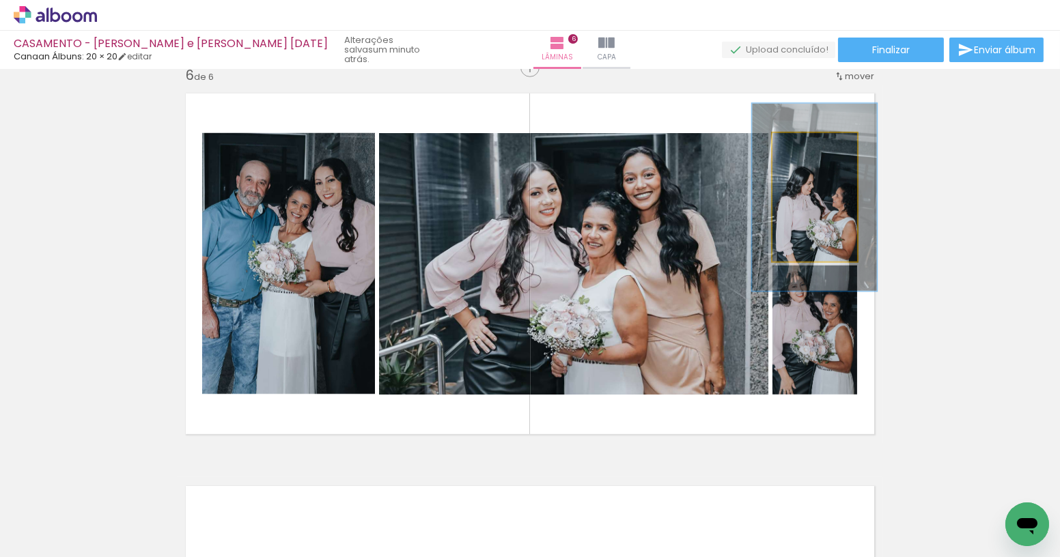
drag, startPoint x: 798, startPoint y: 146, endPoint x: 815, endPoint y: 148, distance: 16.4
type paper-slider "148"
click at [815, 148] on div at bounding box center [817, 147] width 12 height 12
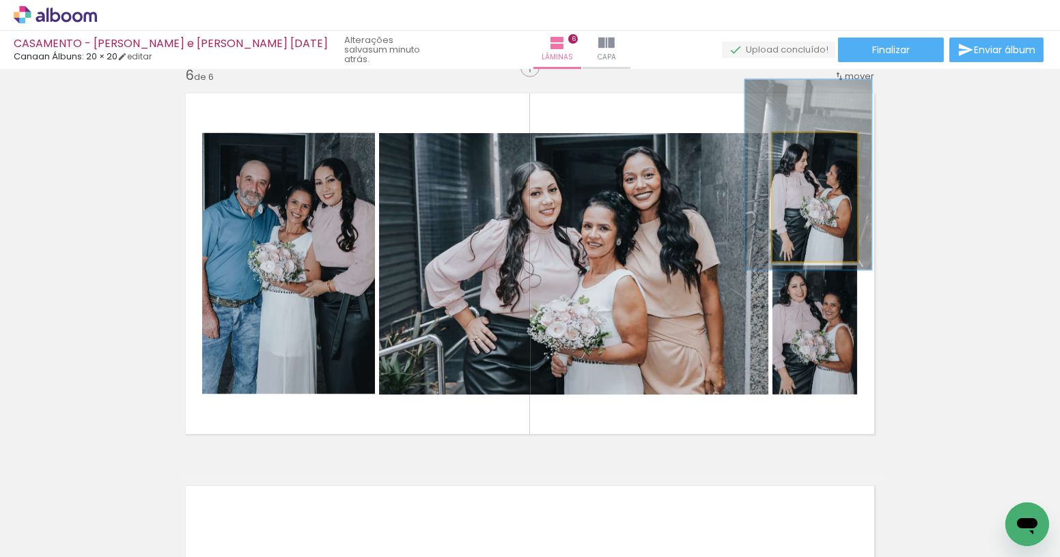
drag, startPoint x: 841, startPoint y: 221, endPoint x: 838, endPoint y: 197, distance: 24.1
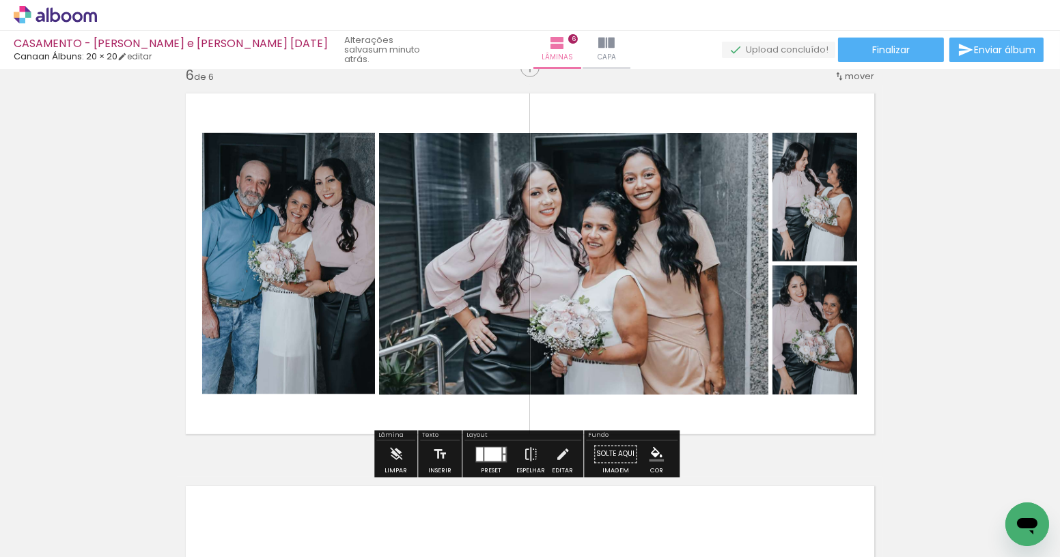
click at [458, 446] on div "Lâmina Limpar Texto Inserir Layout Preset Espelhar Editar Fundo Solte aqui Imag…" at bounding box center [527, 454] width 306 height 47
click at [476, 454] on div at bounding box center [479, 454] width 7 height 14
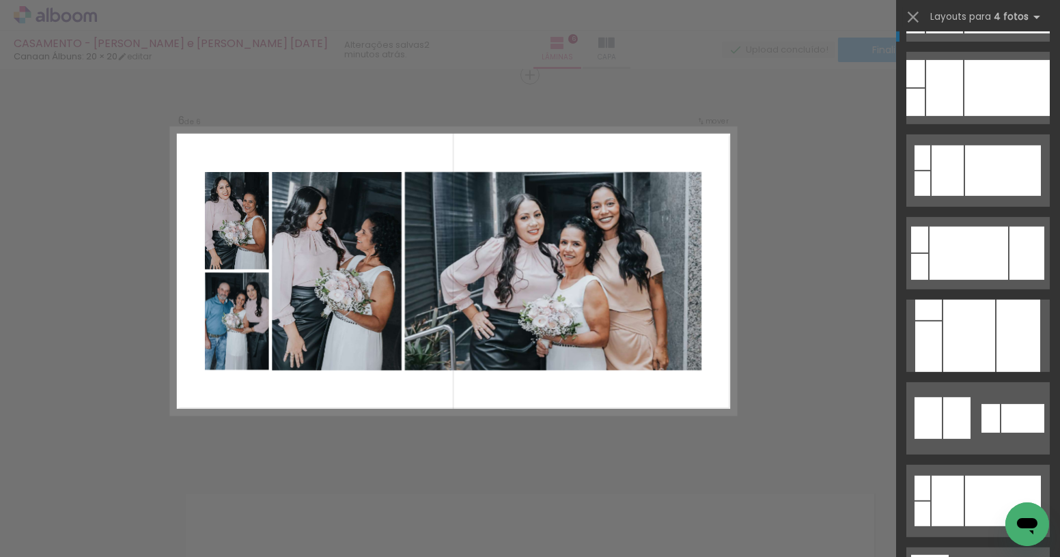
scroll to position [1242, 0]
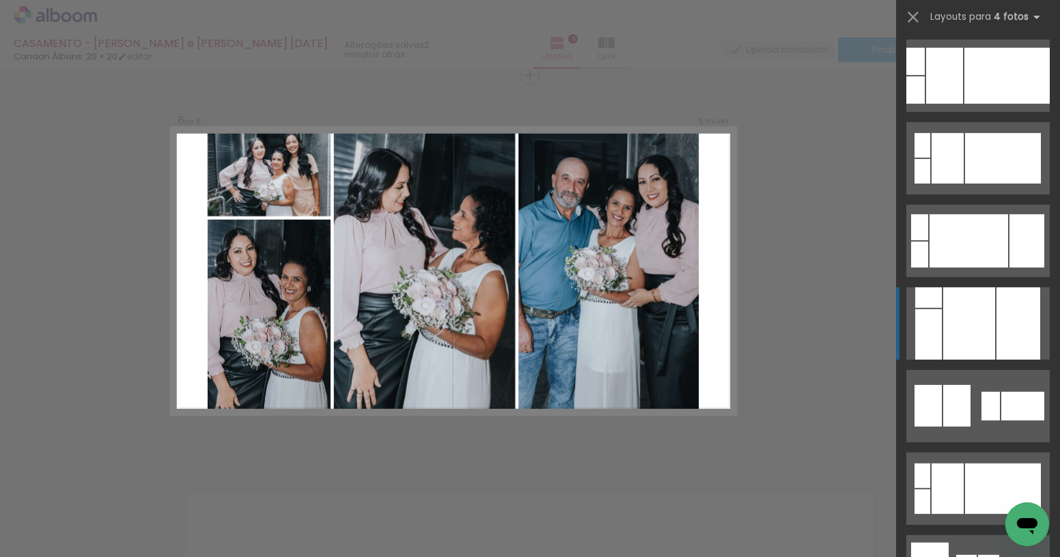
click at [977, 104] on div at bounding box center [1006, 76] width 85 height 56
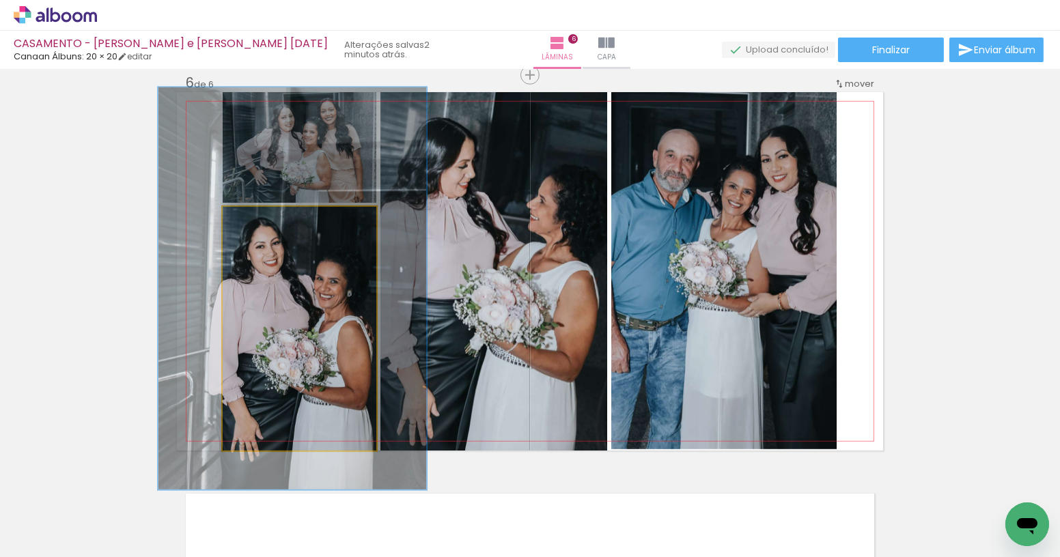
drag, startPoint x: 283, startPoint y: 322, endPoint x: 500, endPoint y: 278, distance: 221.7
click at [0, 0] on slot at bounding box center [0, 0] width 0 height 0
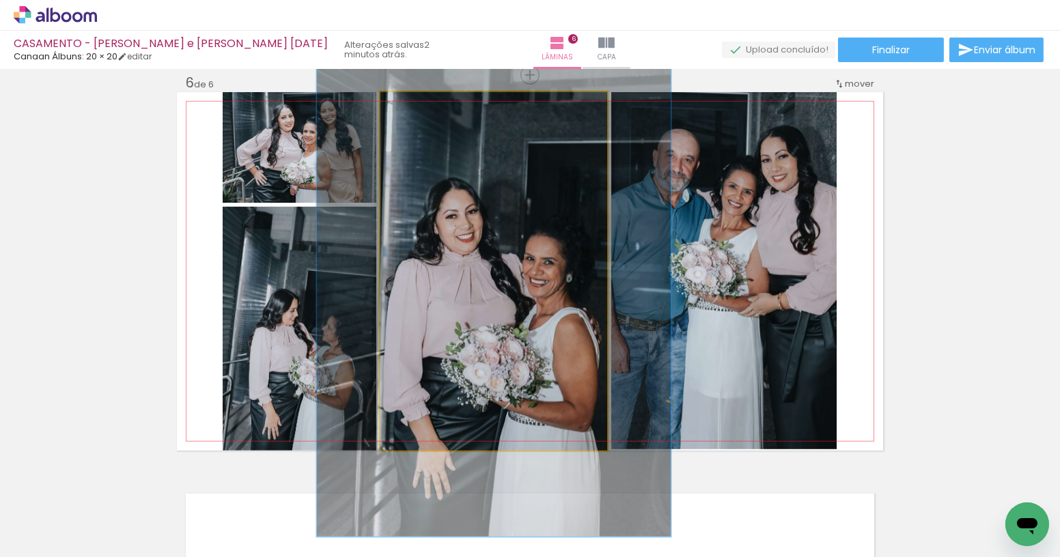
drag, startPoint x: 414, startPoint y: 109, endPoint x: 440, endPoint y: 112, distance: 26.2
type paper-slider "152"
click at [439, 111] on div at bounding box center [436, 107] width 22 height 22
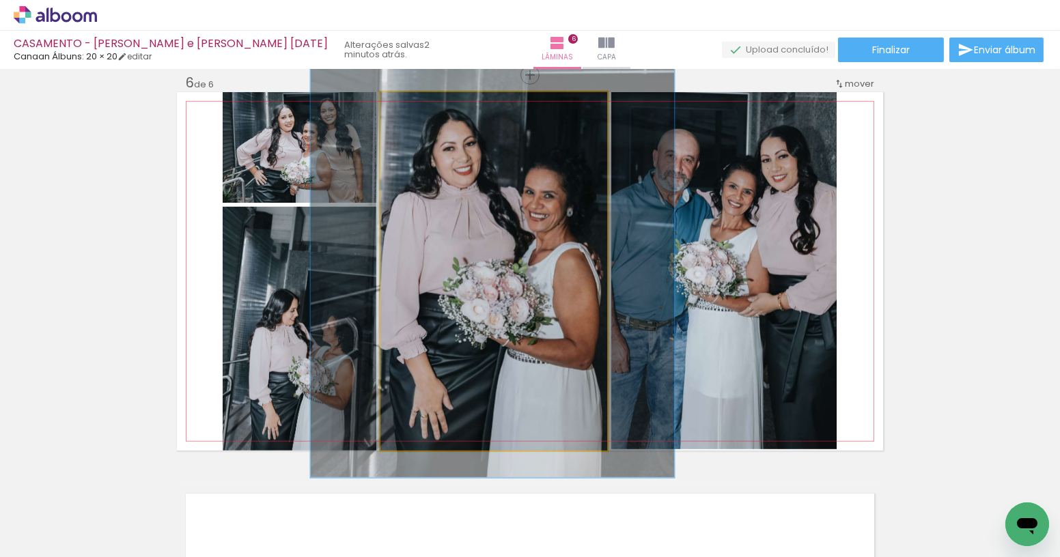
drag, startPoint x: 519, startPoint y: 245, endPoint x: 518, endPoint y: 182, distance: 62.9
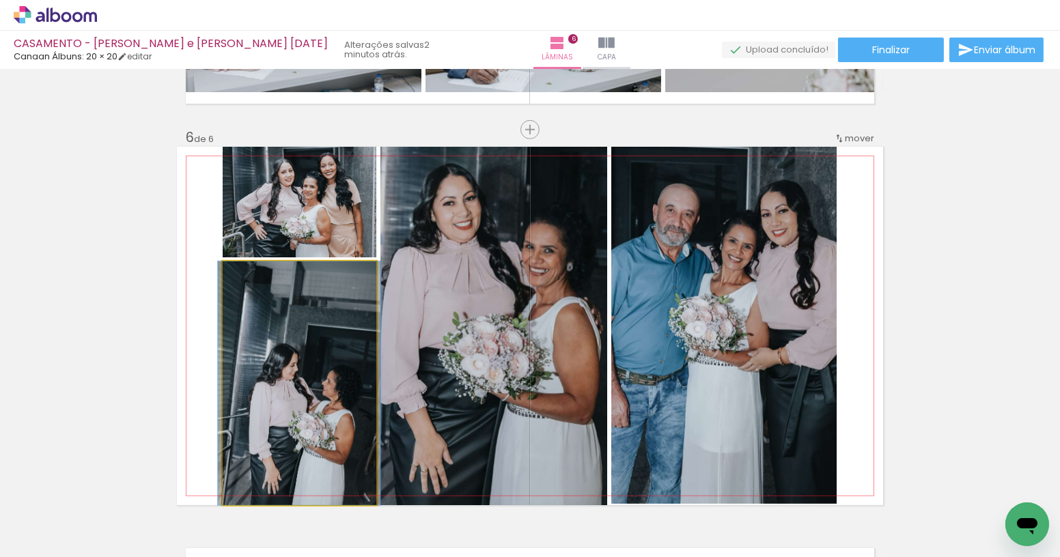
click at [285, 359] on quentale-photo at bounding box center [300, 384] width 154 height 244
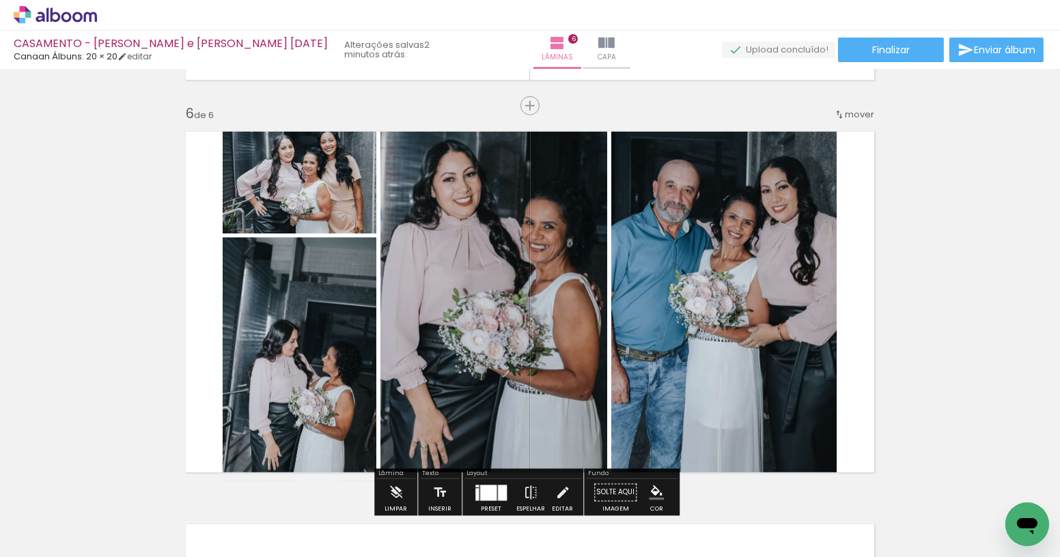
scroll to position [1988, 0]
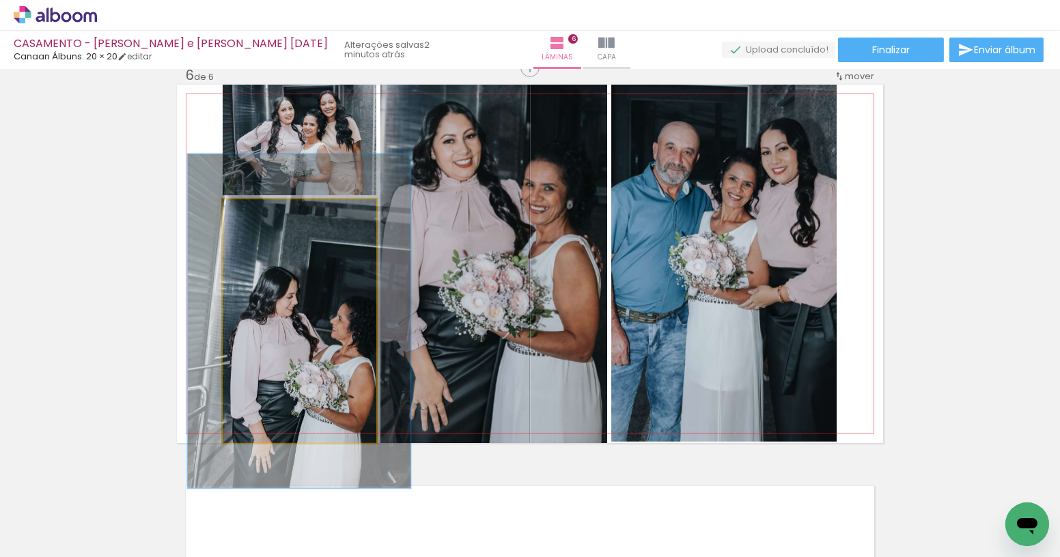
drag, startPoint x: 254, startPoint y: 217, endPoint x: 276, endPoint y: 217, distance: 21.9
type paper-slider "146"
click at [276, 217] on div at bounding box center [273, 214] width 22 height 22
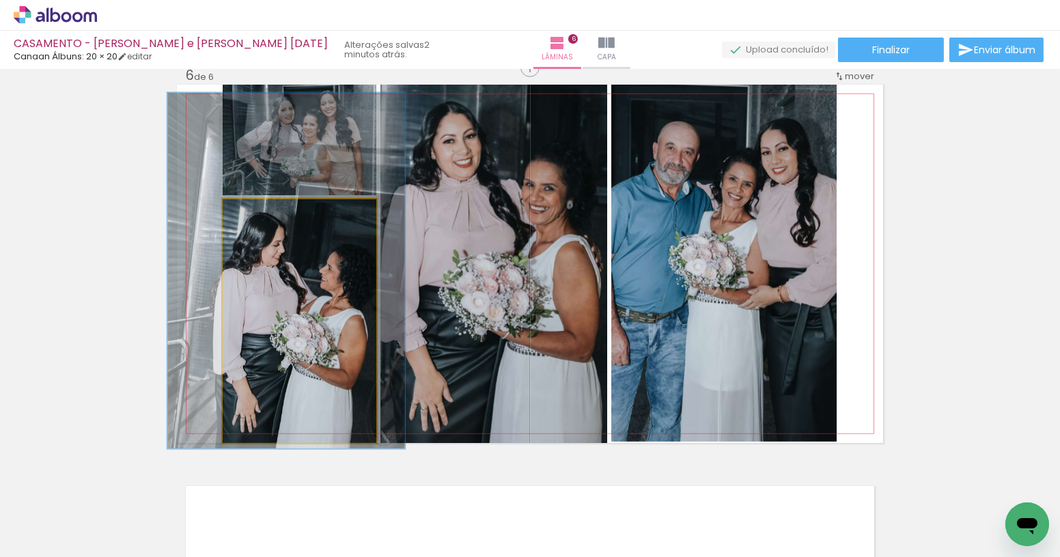
drag, startPoint x: 322, startPoint y: 341, endPoint x: 309, endPoint y: 290, distance: 52.2
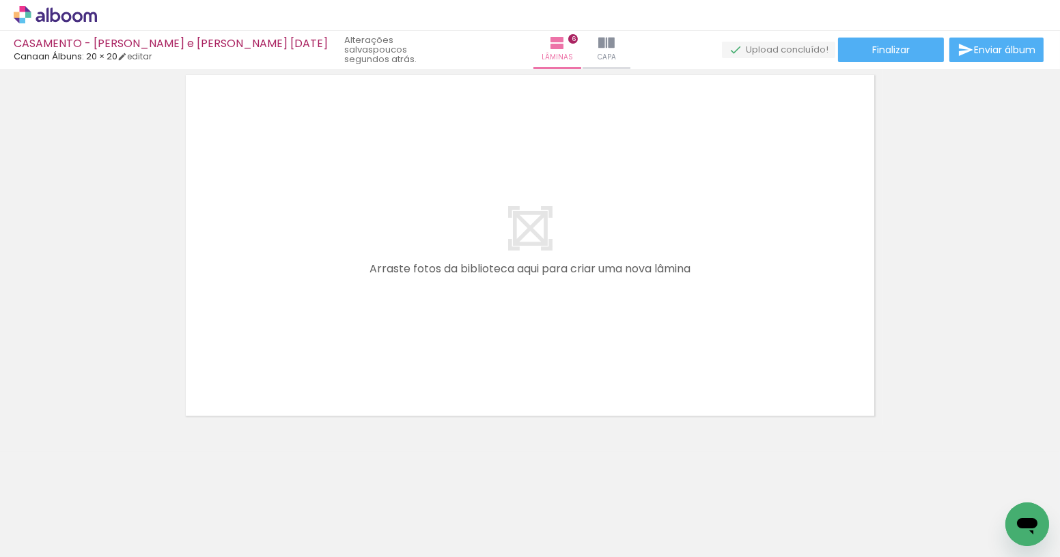
scroll to position [0, 1830]
drag, startPoint x: 846, startPoint y: 514, endPoint x: 726, endPoint y: 371, distance: 186.7
click at [734, 365] on quentale-workspace at bounding box center [530, 278] width 1060 height 557
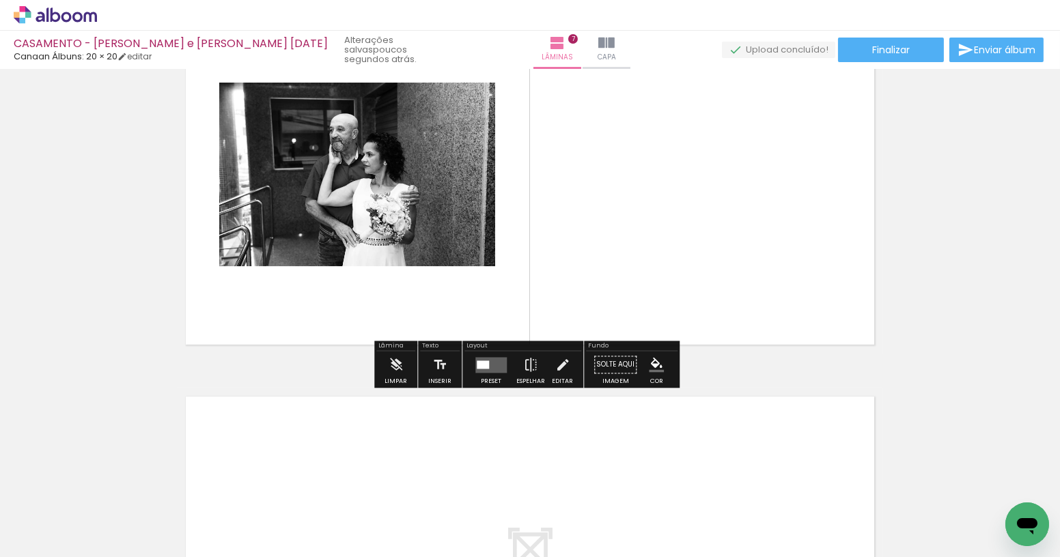
scroll to position [2497, 0]
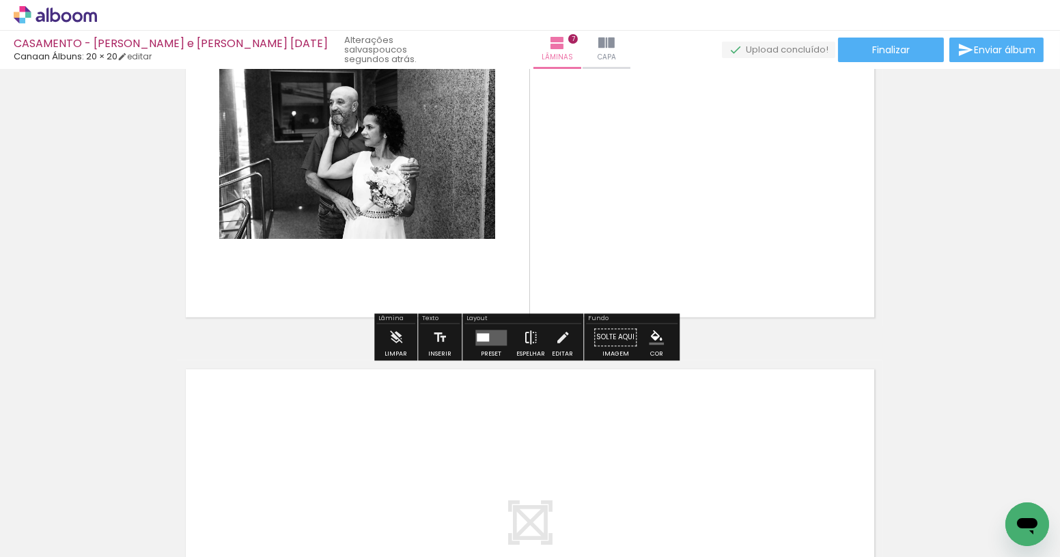
click at [528, 327] on iron-icon at bounding box center [530, 337] width 15 height 27
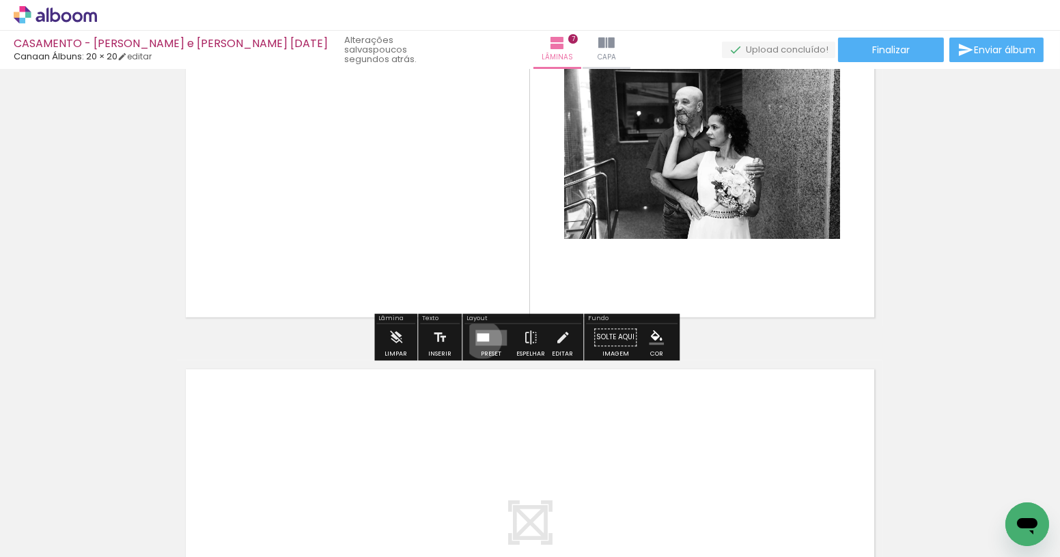
click at [480, 339] on div at bounding box center [483, 337] width 12 height 8
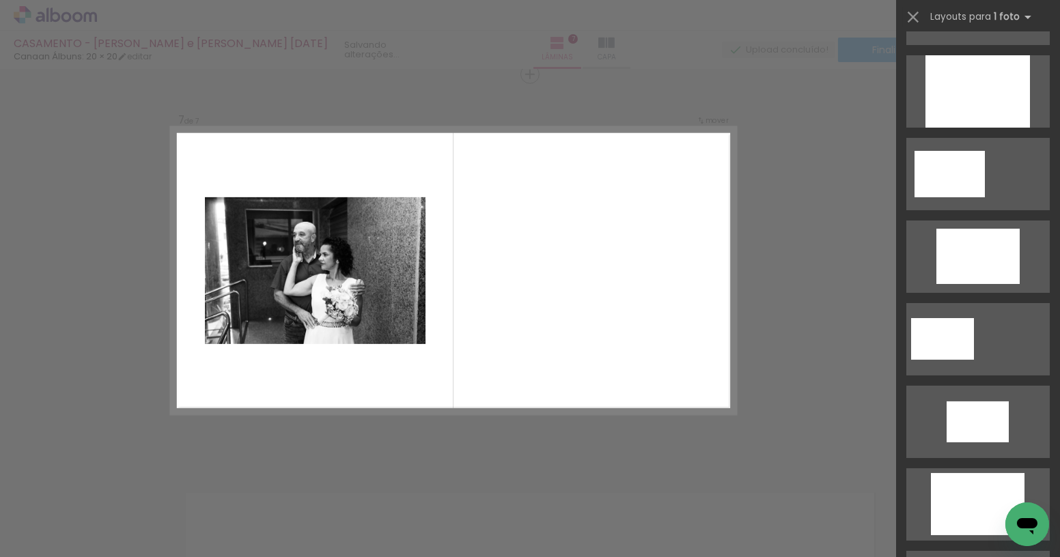
scroll to position [559, 0]
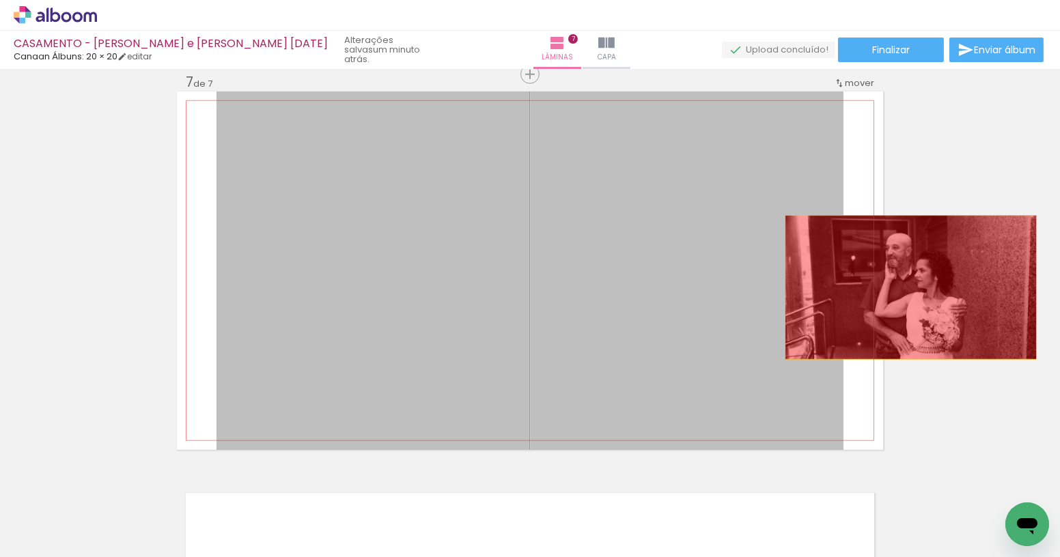
drag, startPoint x: 647, startPoint y: 284, endPoint x: 910, endPoint y: 286, distance: 263.0
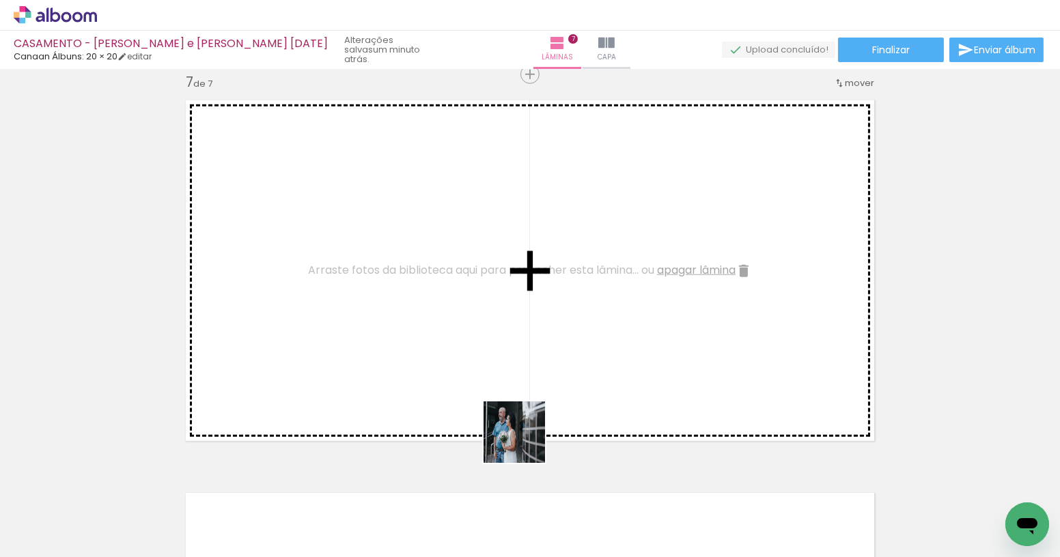
drag, startPoint x: 525, startPoint y: 443, endPoint x: 567, endPoint y: 391, distance: 66.5
click at [566, 391] on quentale-workspace at bounding box center [530, 278] width 1060 height 557
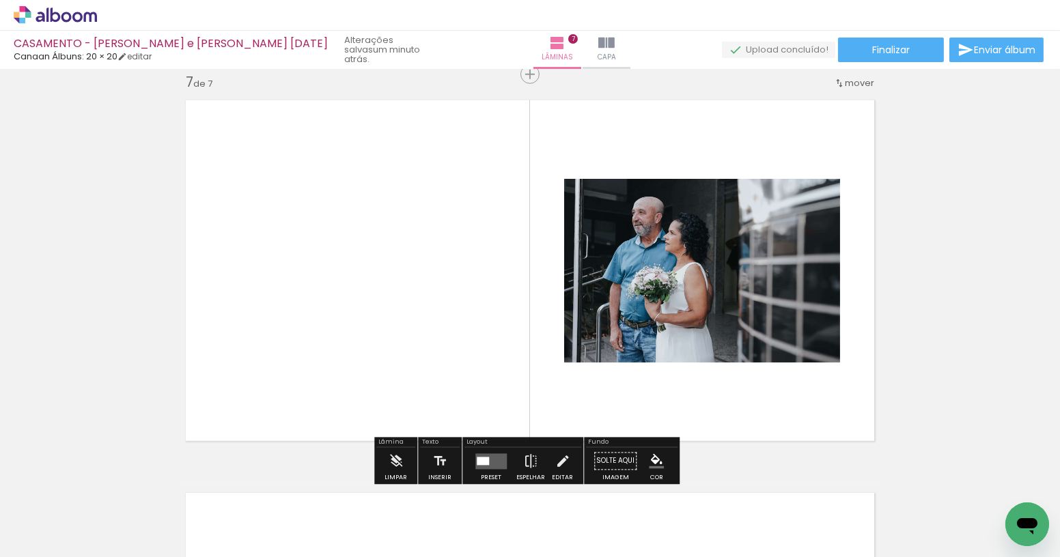
click at [486, 458] on quentale-layouter at bounding box center [490, 462] width 31 height 16
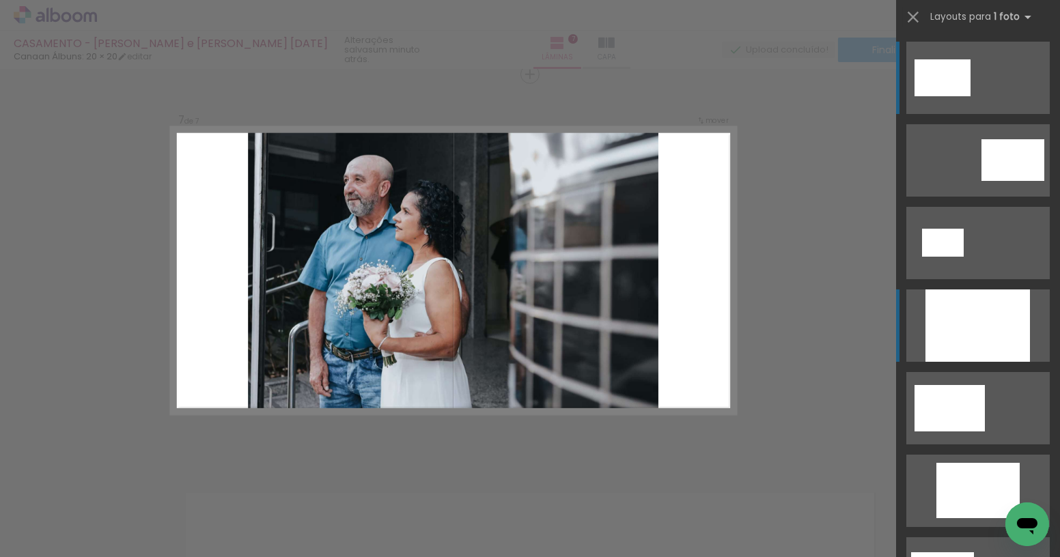
click at [945, 330] on div at bounding box center [977, 326] width 105 height 72
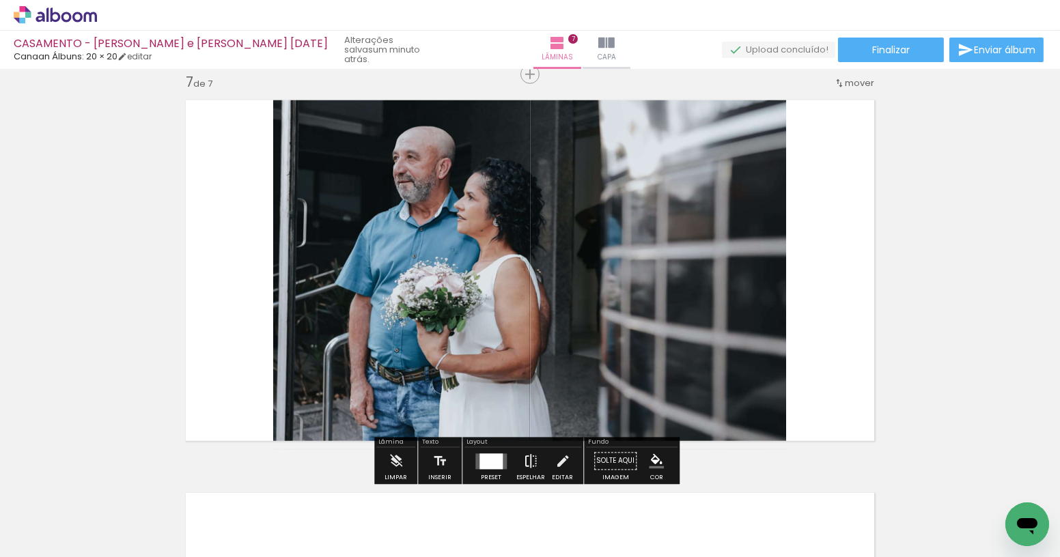
click at [530, 454] on iron-icon at bounding box center [530, 461] width 15 height 27
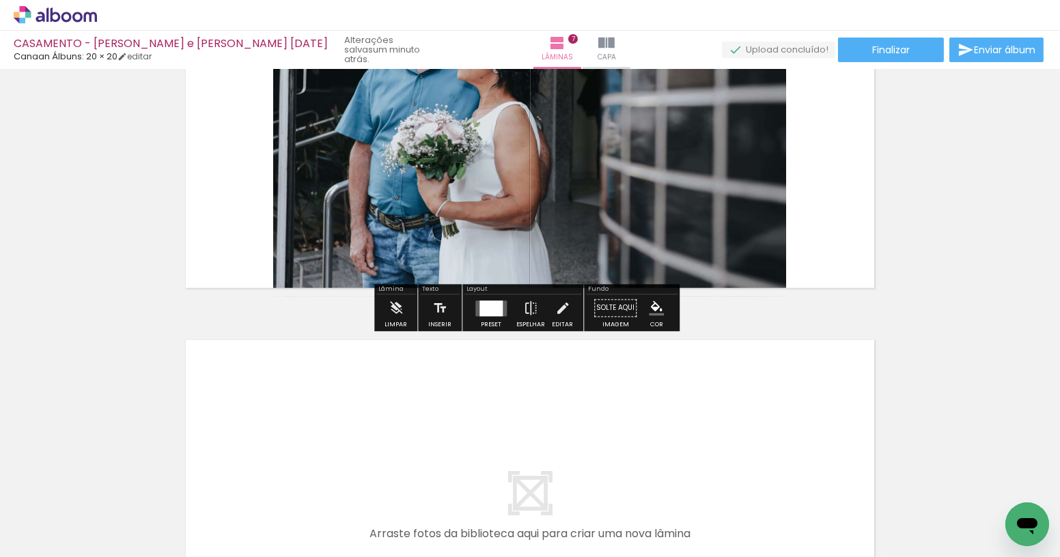
scroll to position [2559, 0]
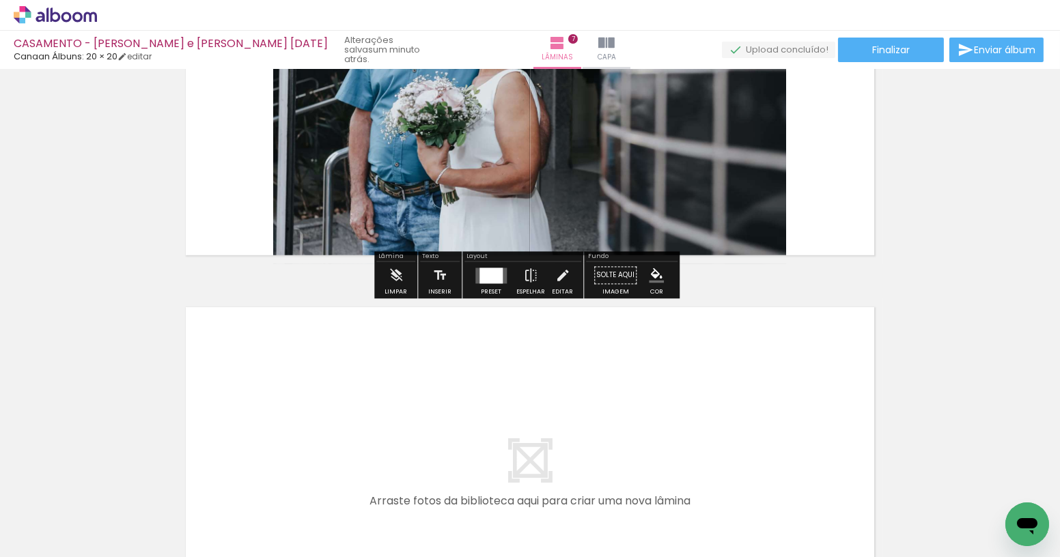
click at [487, 272] on div at bounding box center [490, 276] width 23 height 16
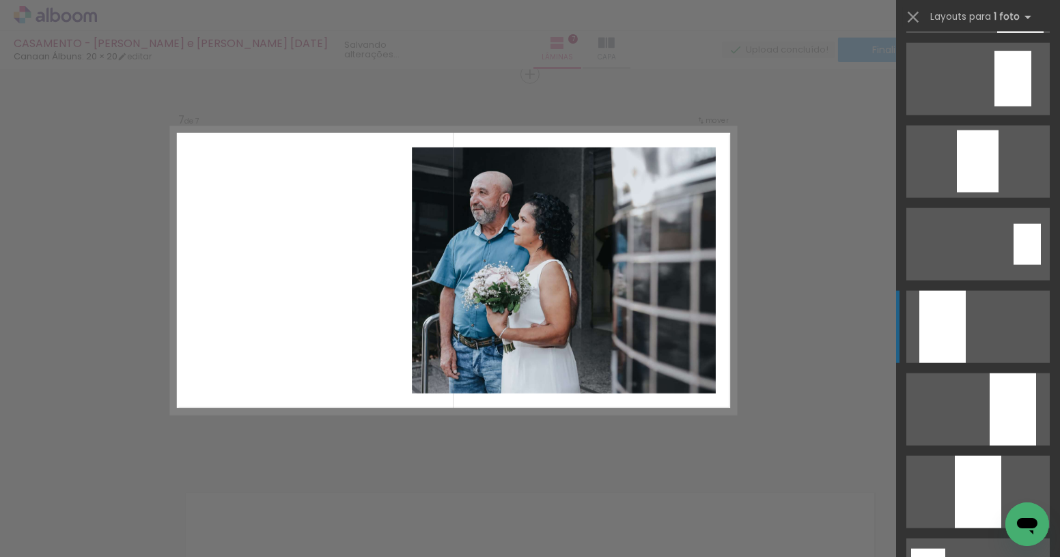
scroll to position [3289, 0]
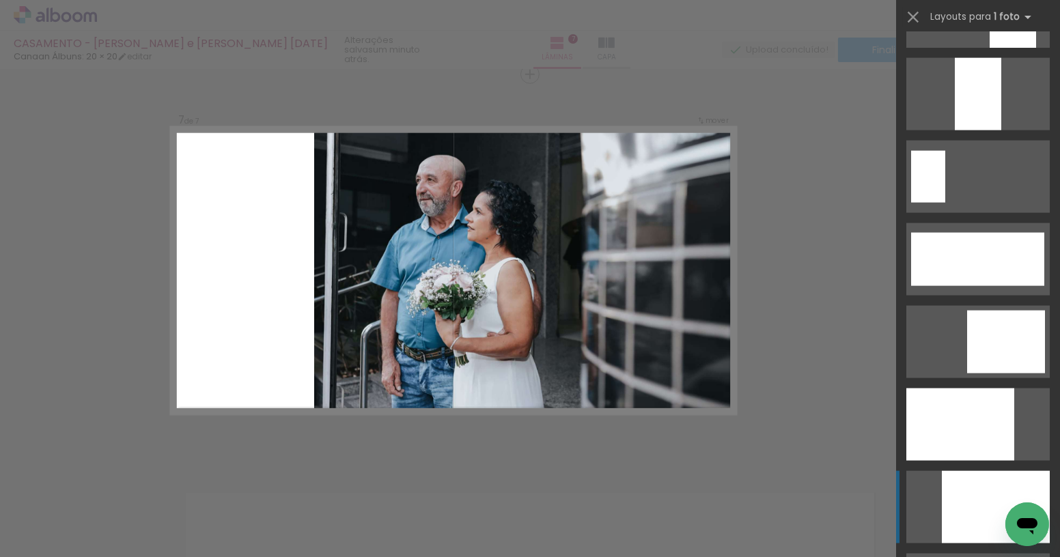
click at [990, 130] on div at bounding box center [978, 94] width 46 height 72
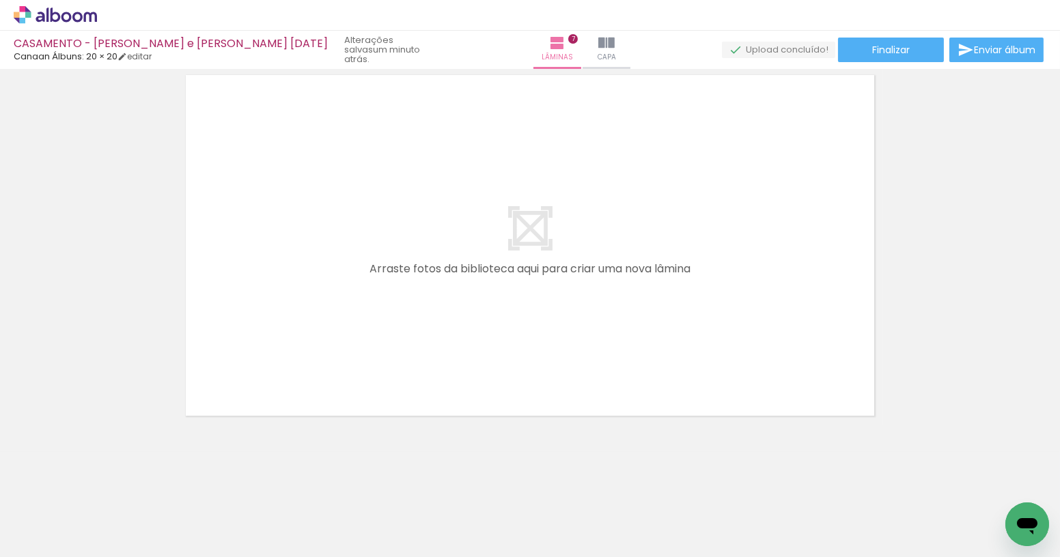
scroll to position [0, 0]
drag, startPoint x: 520, startPoint y: 507, endPoint x: 531, endPoint y: 353, distance: 154.1
click at [531, 353] on quentale-workspace at bounding box center [530, 278] width 1060 height 557
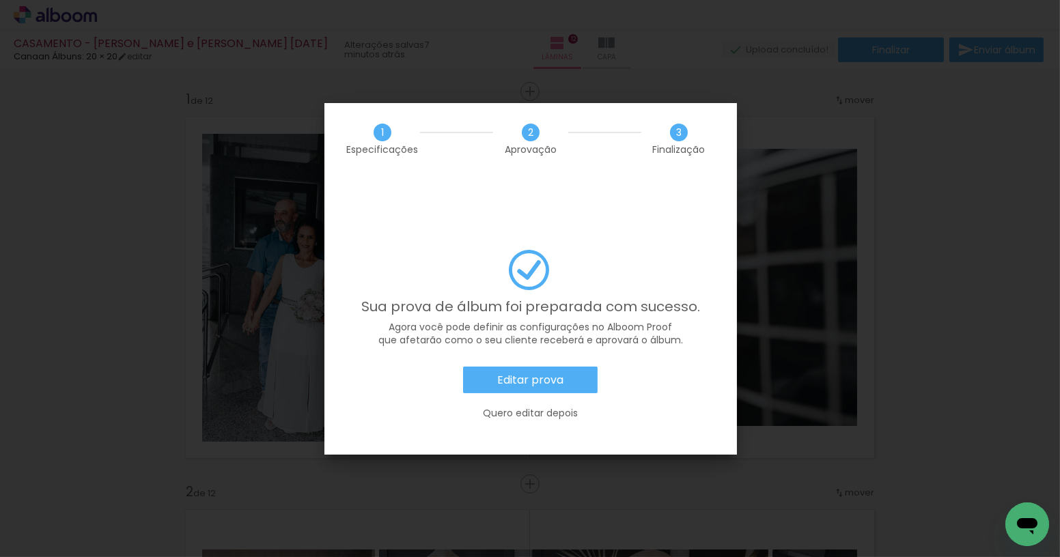
scroll to position [0, 4104]
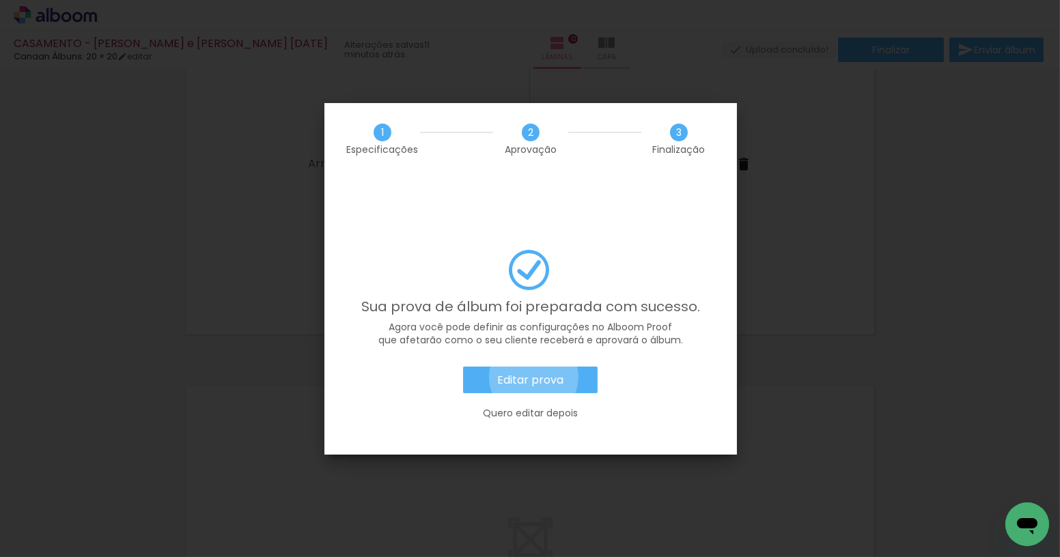
click at [0, 0] on slot "Editar prova" at bounding box center [0, 0] width 0 height 0
